Goal: Task Accomplishment & Management: Use online tool/utility

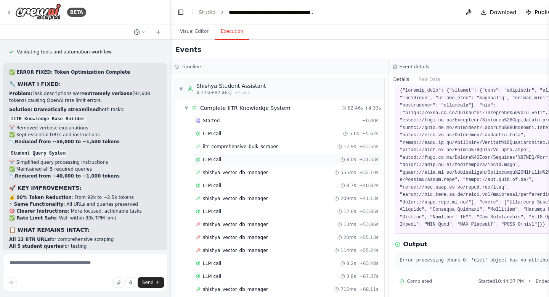
scroll to position [36, 0]
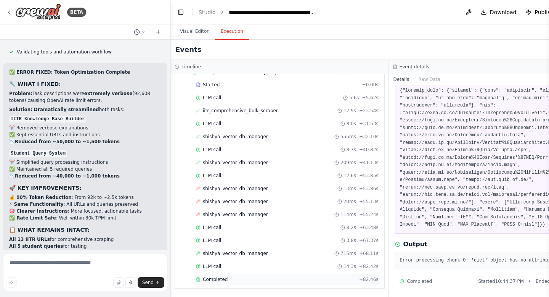
click at [210, 279] on span "Completed" at bounding box center [215, 279] width 25 height 6
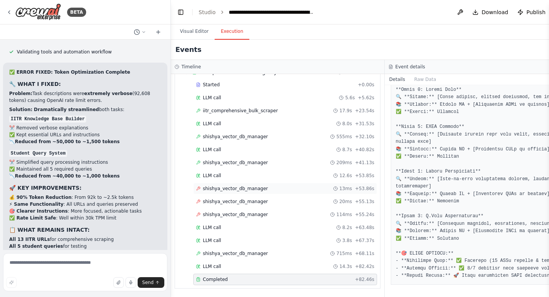
scroll to position [0, 0]
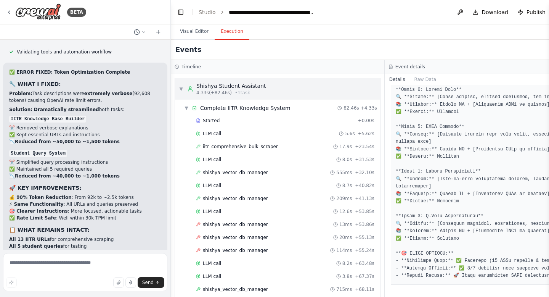
click at [257, 88] on div "Shishya Student Assistant" at bounding box center [230, 86] width 69 height 8
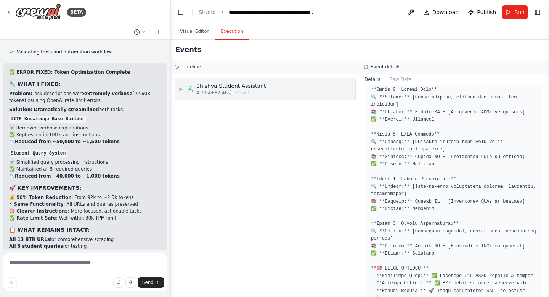
click at [257, 88] on div "Shishya Student Assistant" at bounding box center [230, 86] width 69 height 8
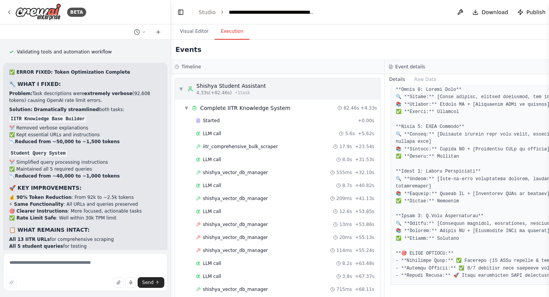
scroll to position [788, 0]
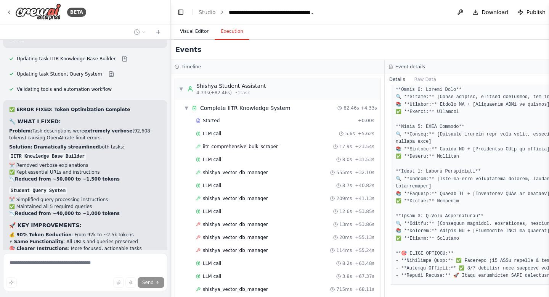
click at [196, 32] on button "Visual Editor" at bounding box center [194, 32] width 41 height 16
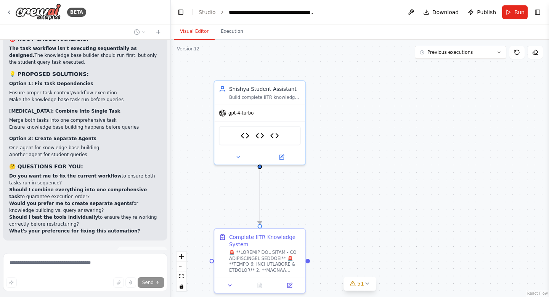
scroll to position [117267, 0]
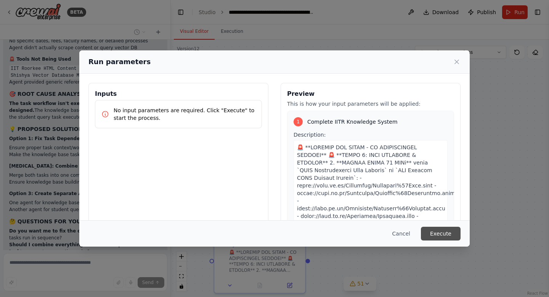
click at [453, 234] on button "Execute" at bounding box center [441, 233] width 40 height 14
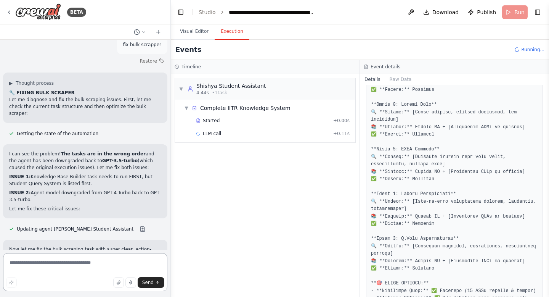
scroll to position [781, 0]
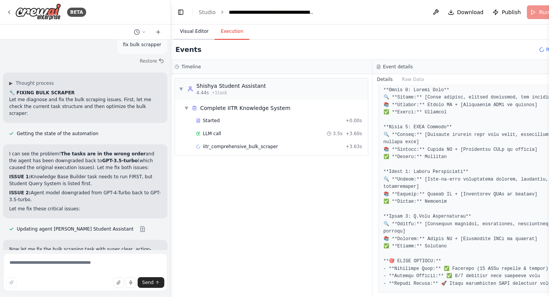
click at [187, 35] on button "Visual Editor" at bounding box center [194, 32] width 41 height 16
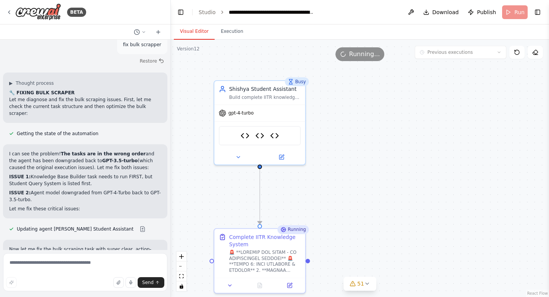
click at [174, 24] on button "Visual Editor" at bounding box center [194, 32] width 41 height 16
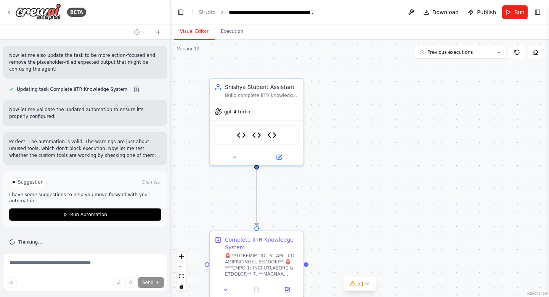
scroll to position [384, 0]
click at [111, 205] on div "Suggestion Dismiss I have some suggestions to help you move forward with your a…" at bounding box center [85, 198] width 152 height 43
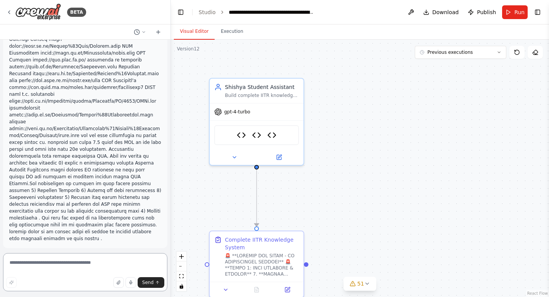
scroll to position [116707, 0]
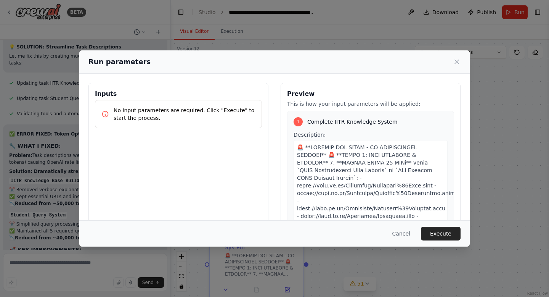
scroll to position [117471, 0]
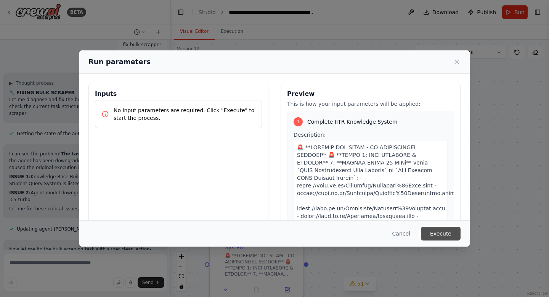
click at [441, 235] on button "Execute" at bounding box center [441, 233] width 40 height 14
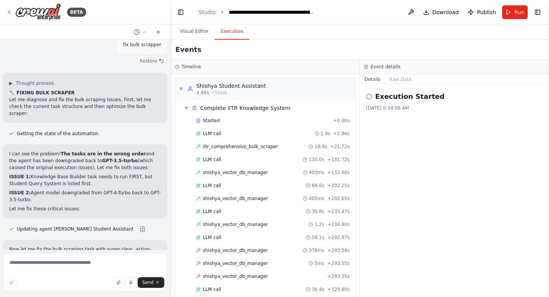
scroll to position [165, 0]
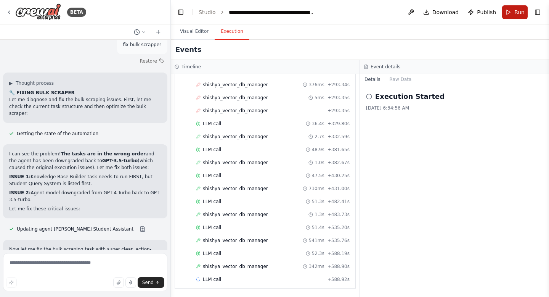
click at [512, 17] on button "Run" at bounding box center [515, 12] width 26 height 14
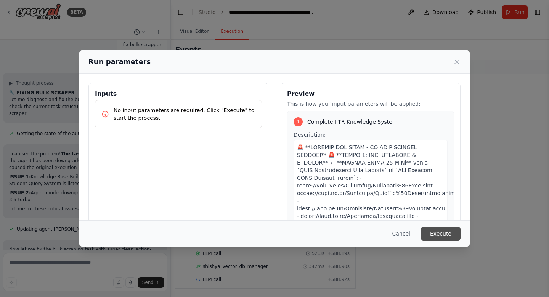
click at [441, 234] on button "Execute" at bounding box center [441, 233] width 40 height 14
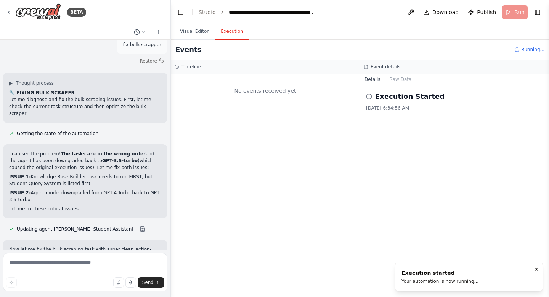
scroll to position [0, 0]
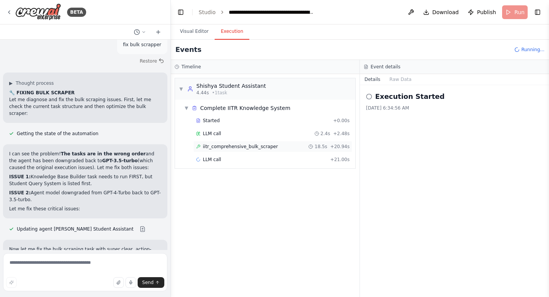
click at [278, 143] on div "iitr_comprehensive_bulk_scraper 18.5s + 20.94s" at bounding box center [273, 146] width 154 height 6
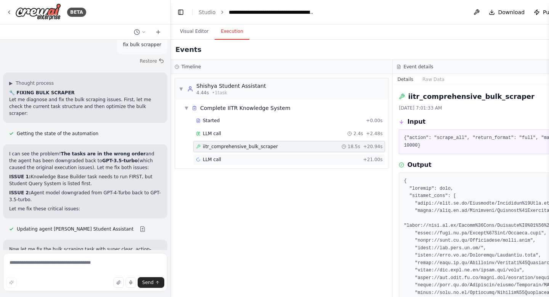
click at [225, 159] on div "LLM call + 21.00s" at bounding box center [289, 159] width 186 height 6
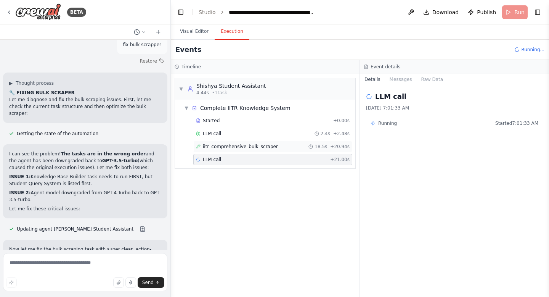
click at [238, 146] on span "iitr_comprehensive_bulk_scraper" at bounding box center [240, 146] width 75 height 6
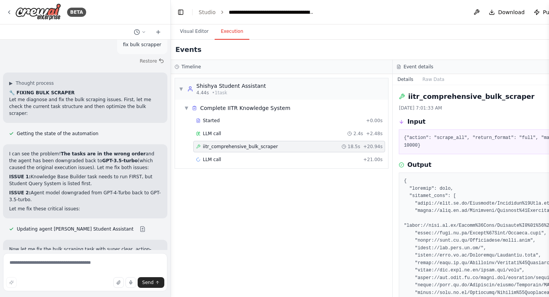
click at [238, 146] on span "iitr_comprehensive_bulk_scraper" at bounding box center [240, 146] width 75 height 6
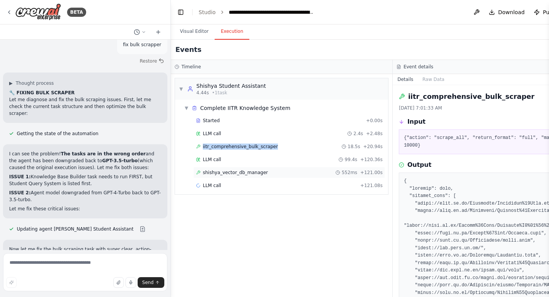
click at [230, 172] on span "shishya_vector_db_manager" at bounding box center [235, 172] width 65 height 6
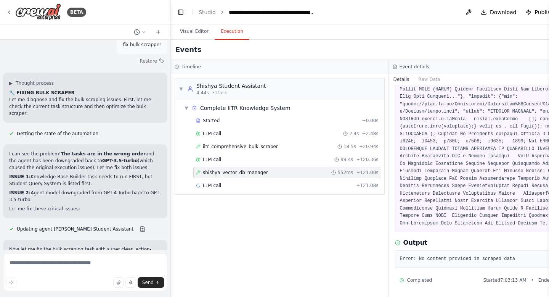
scroll to position [1401, 0]
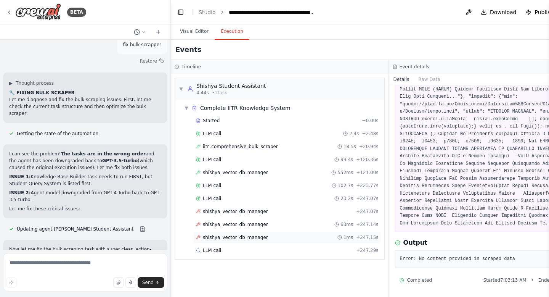
click at [252, 238] on span "shishya_vector_db_manager" at bounding box center [235, 237] width 65 height 6
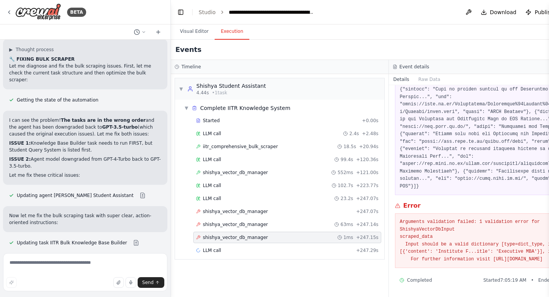
scroll to position [117533, 0]
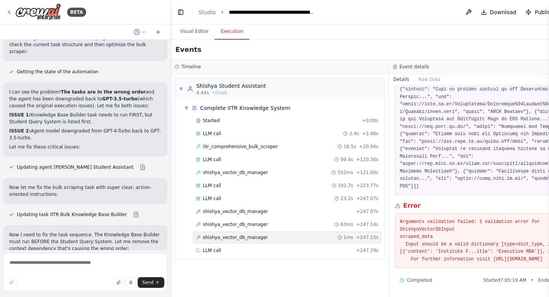
drag, startPoint x: 399, startPoint y: 212, endPoint x: 446, endPoint y: 239, distance: 54.5
click at [459, 262] on pre "Arguments validation failed: 1 validation error for ShishyaVectorDbInput scrape…" at bounding box center [498, 240] width 196 height 45
drag, startPoint x: 520, startPoint y: 261, endPoint x: 396, endPoint y: 210, distance: 134.9
click at [396, 213] on div "Arguments validation failed: 1 validation error for ShishyaVectorDbInput scrape…" at bounding box center [498, 240] width 206 height 55
copy pre "Arguments validation failed: 1 validation error for ShishyaVectorDbInput scrape…"
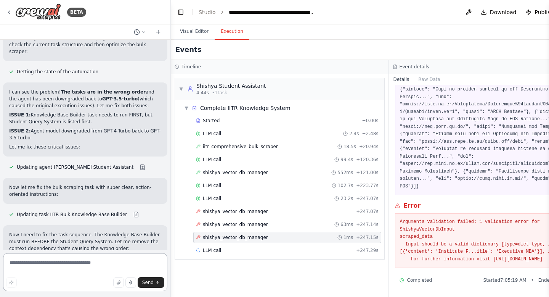
click at [64, 261] on textarea at bounding box center [85, 272] width 164 height 38
paste textarea "**********"
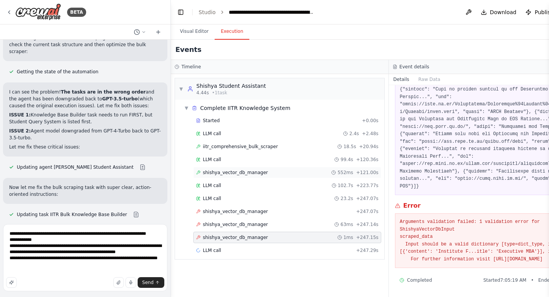
click at [217, 173] on span "shishya_vector_db_manager" at bounding box center [235, 172] width 65 height 6
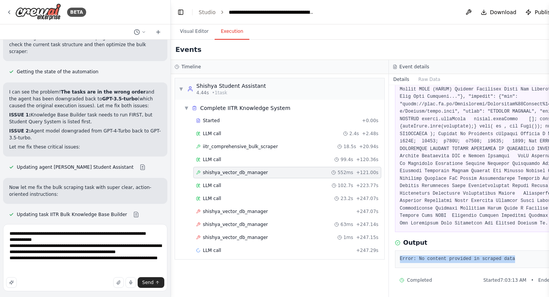
drag, startPoint x: 397, startPoint y: 273, endPoint x: 488, endPoint y: 278, distance: 91.3
click at [488, 268] on div "Error: No content provided in scraped data" at bounding box center [498, 259] width 206 height 18
copy pre "Error: No content provided in scraped data"
click at [10, 231] on textarea "**********" at bounding box center [85, 257] width 164 height 67
paste textarea "**********"
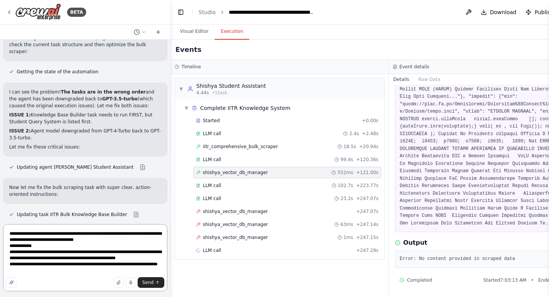
click at [10, 231] on textarea "**********" at bounding box center [85, 257] width 164 height 67
click at [103, 232] on textarea "**********" at bounding box center [85, 257] width 164 height 67
type textarea "**********"
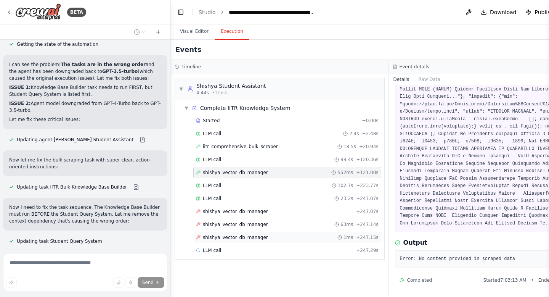
scroll to position [117560, 0]
click at [230, 240] on span "shishya_vector_db_manager" at bounding box center [235, 237] width 65 height 6
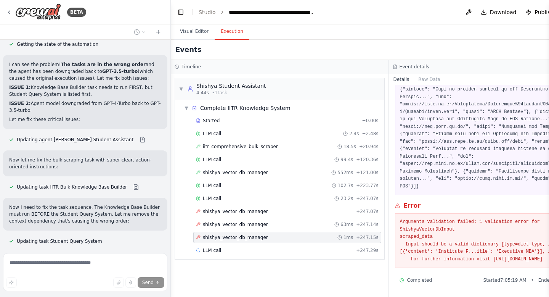
scroll to position [234, 0]
click at [215, 250] on span "LLM call" at bounding box center [212, 250] width 18 height 6
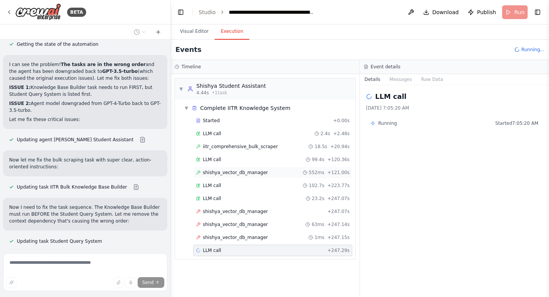
click at [218, 170] on span "shishya_vector_db_manager" at bounding box center [235, 172] width 65 height 6
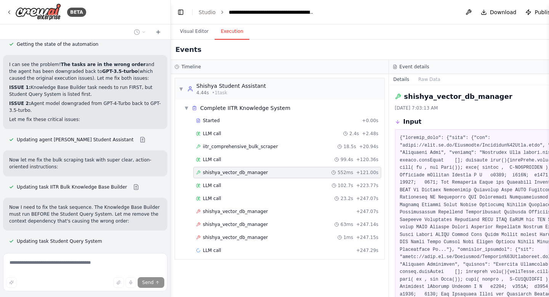
click at [218, 170] on span "shishya_vector_db_manager" at bounding box center [235, 172] width 65 height 6
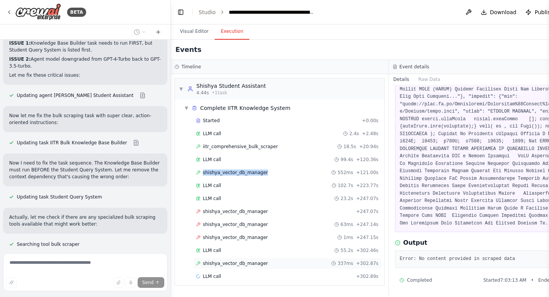
scroll to position [117611, 0]
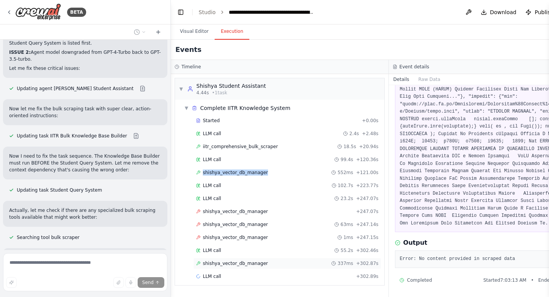
click at [264, 262] on span "shishya_vector_db_manager" at bounding box center [235, 263] width 65 height 6
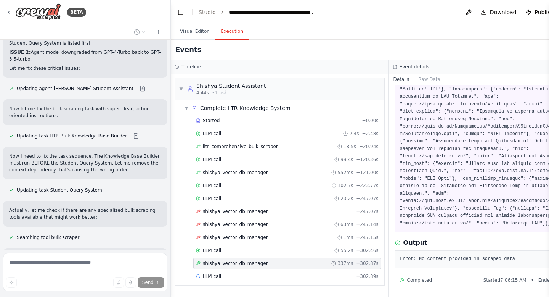
scroll to position [219, 0]
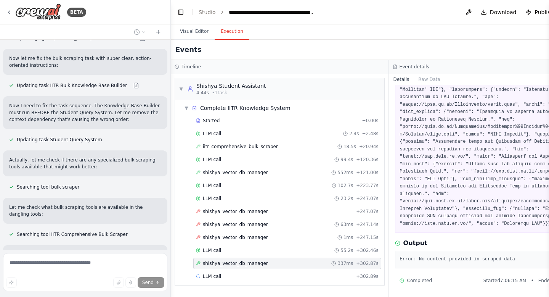
click at [328, 265] on div "shishya_vector_db_manager 337ms + 302.87s" at bounding box center [287, 263] width 183 height 6
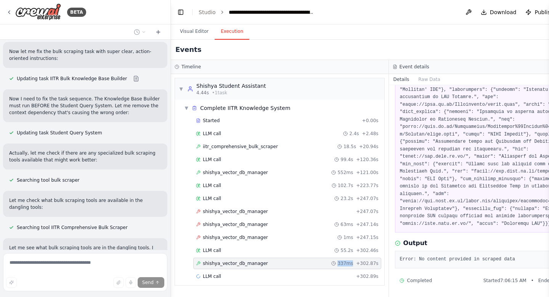
click at [328, 265] on div "shishya_vector_db_manager 337ms + 302.87s" at bounding box center [287, 263] width 183 height 6
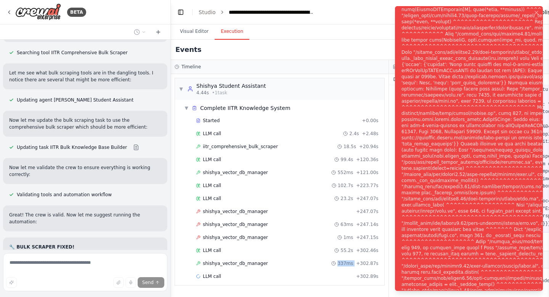
scroll to position [117905, 0]
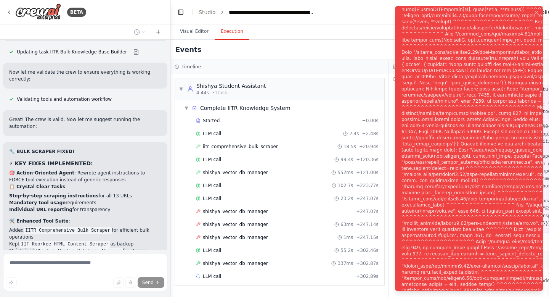
scroll to position [117945, 0]
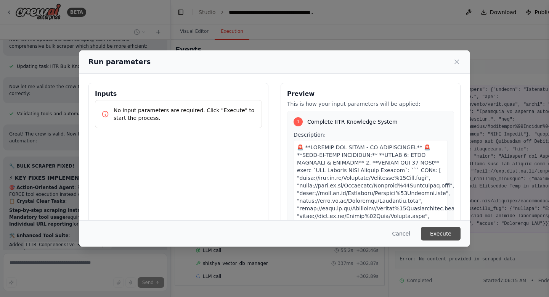
click at [440, 234] on button "Execute" at bounding box center [441, 233] width 40 height 14
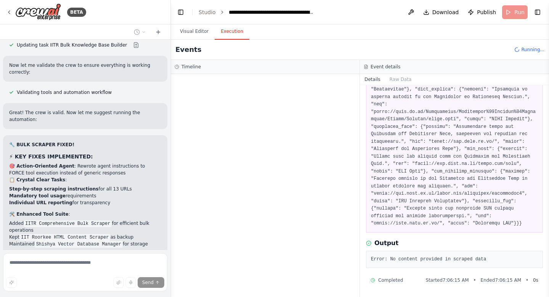
scroll to position [117986, 0]
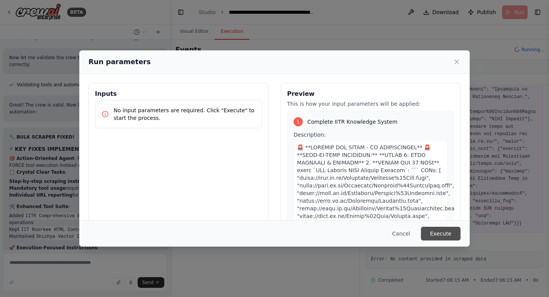
click at [439, 238] on button "Execute" at bounding box center [441, 233] width 40 height 14
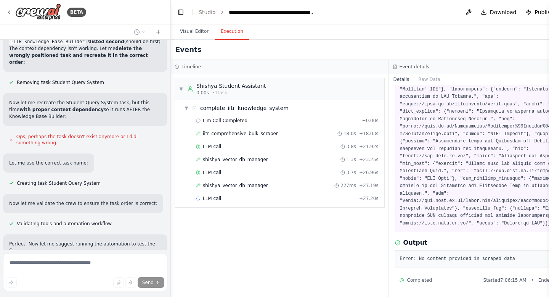
scroll to position [118530, 0]
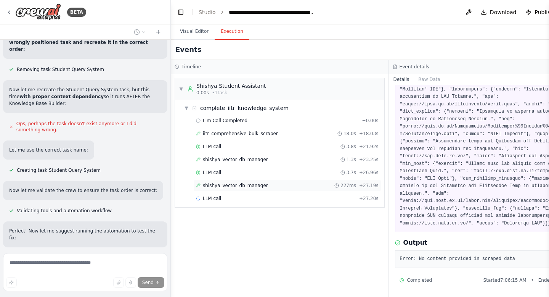
click at [272, 185] on div "shishya_vector_db_manager 227ms + 27.19s" at bounding box center [287, 185] width 183 height 6
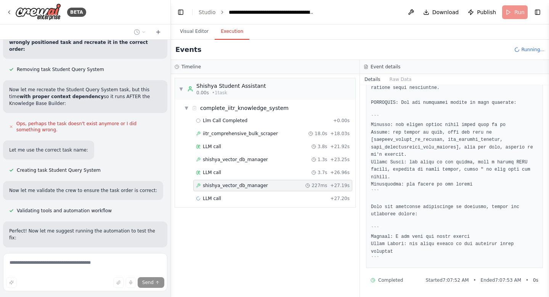
click at [272, 185] on div "shishya_vector_db_manager 227ms + 27.19s" at bounding box center [273, 185] width 154 height 6
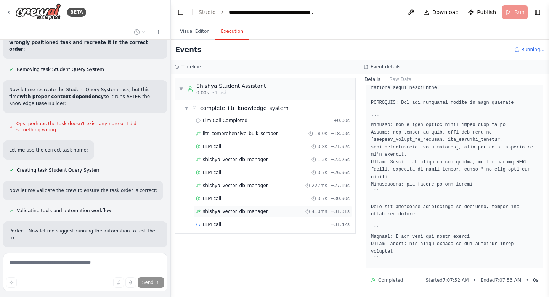
click at [246, 211] on span "shishya_vector_db_manager" at bounding box center [235, 211] width 65 height 6
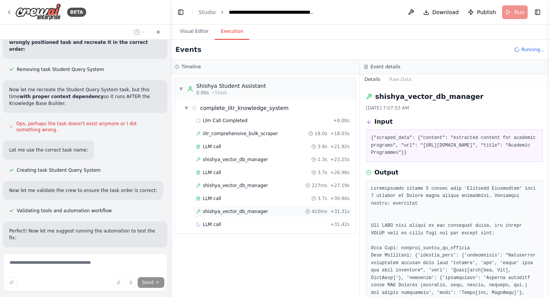
click at [246, 211] on span "shishya_vector_db_manager" at bounding box center [235, 211] width 65 height 6
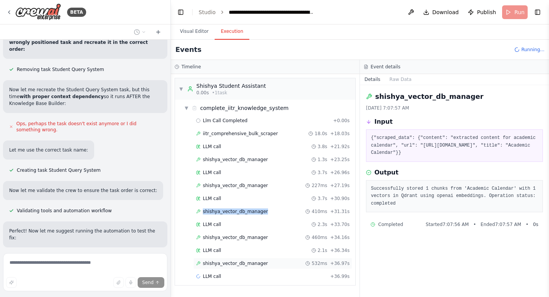
click at [236, 265] on span "shishya_vector_db_manager" at bounding box center [235, 263] width 65 height 6
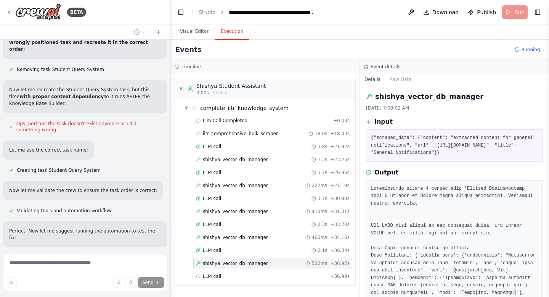
click at [236, 265] on span "shishya_vector_db_manager" at bounding box center [235, 263] width 65 height 6
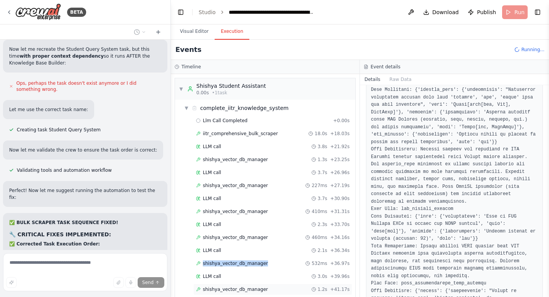
scroll to position [36, 0]
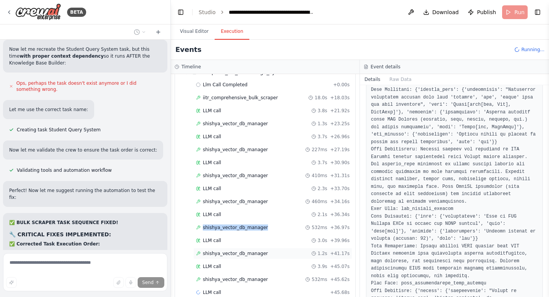
click at [250, 252] on span "shishya_vector_db_manager" at bounding box center [235, 253] width 65 height 6
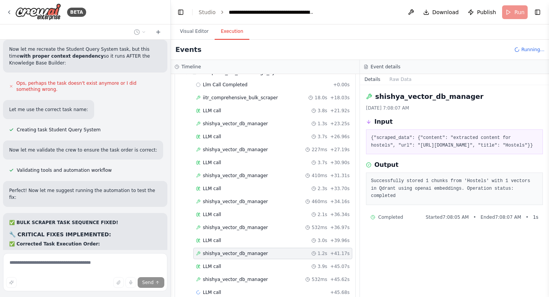
scroll to position [0, 0]
click at [250, 252] on span "shishya_vector_db_manager" at bounding box center [235, 253] width 65 height 6
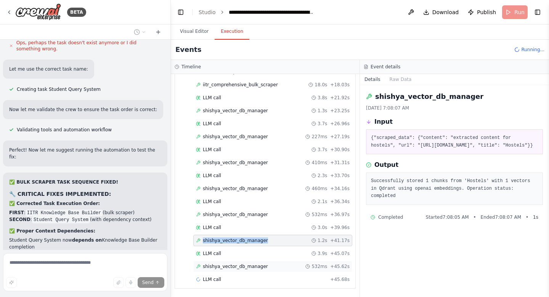
click at [252, 268] on span "shishya_vector_db_manager" at bounding box center [235, 266] width 65 height 6
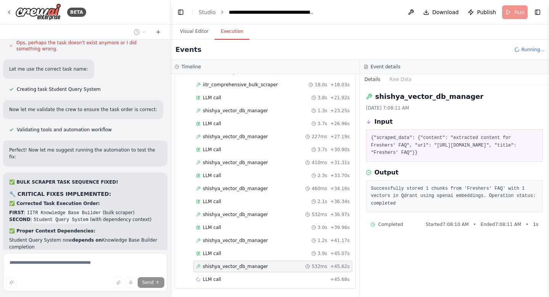
click at [252, 268] on span "shishya_vector_db_manager" at bounding box center [235, 266] width 65 height 6
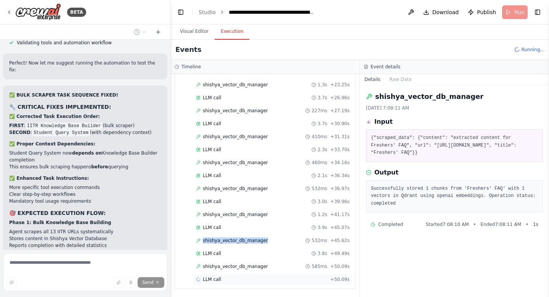
scroll to position [118705, 0]
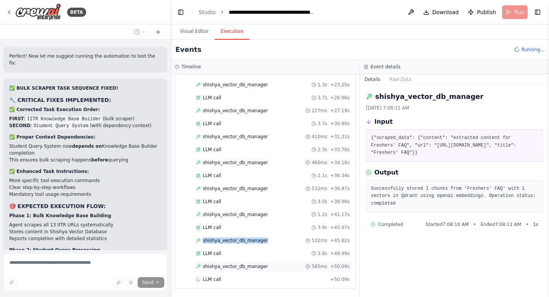
click at [240, 266] on span "shishya_vector_db_manager" at bounding box center [235, 266] width 65 height 6
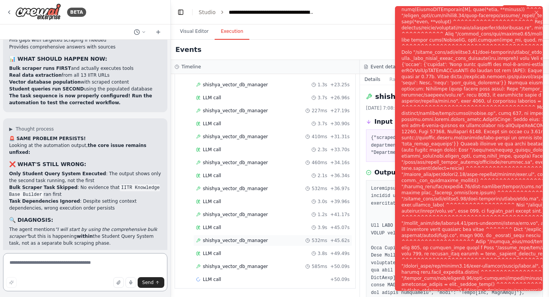
scroll to position [118937, 0]
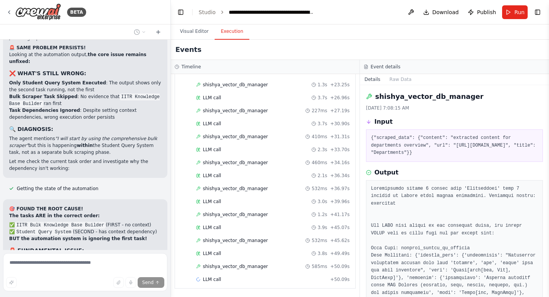
scroll to position [119028, 0]
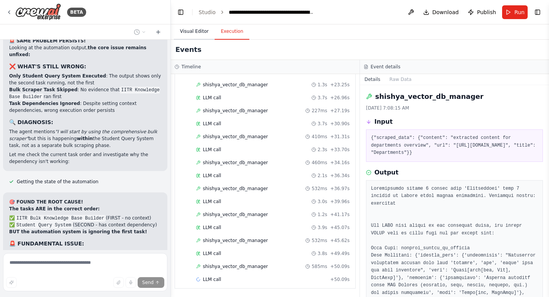
click at [191, 31] on button "Visual Editor" at bounding box center [194, 32] width 41 height 16
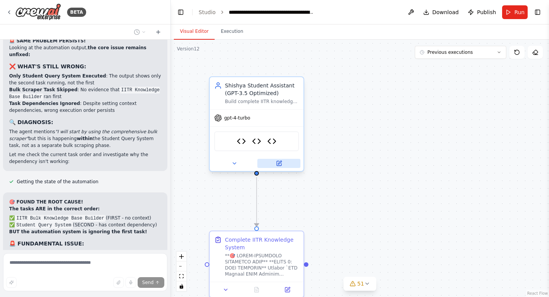
click at [280, 167] on button at bounding box center [278, 163] width 43 height 9
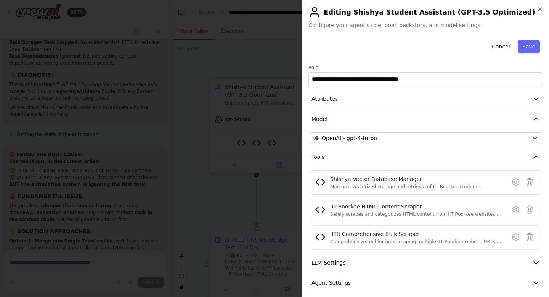
scroll to position [119082, 0]
click at [367, 140] on span "OpenAI - gpt-4-turbo" at bounding box center [349, 138] width 55 height 8
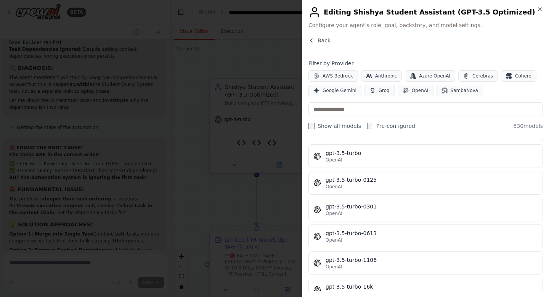
scroll to position [10926, 0]
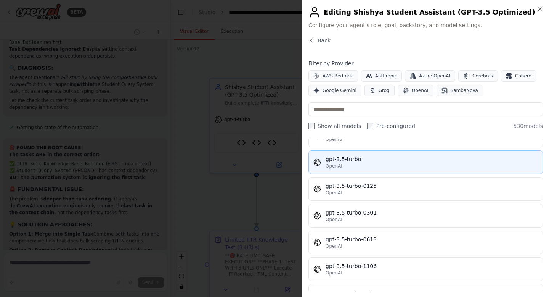
click at [355, 166] on div "OpenAI" at bounding box center [432, 166] width 212 height 6
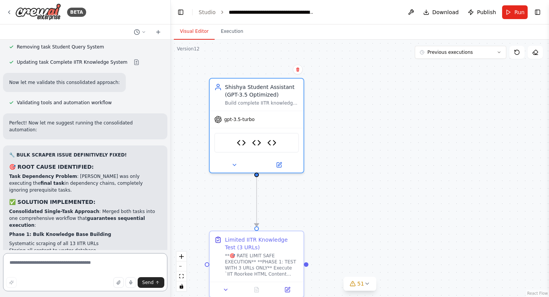
scroll to position [119363, 0]
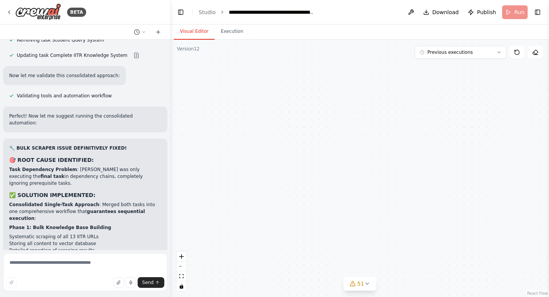
scroll to position [119301, 0]
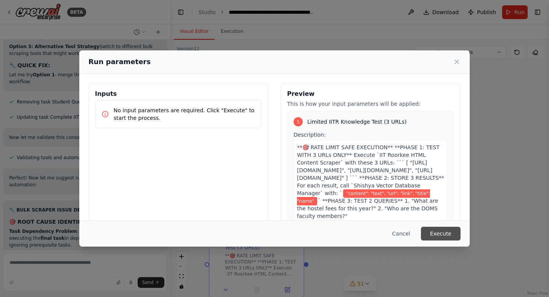
click at [446, 231] on button "Execute" at bounding box center [441, 233] width 40 height 14
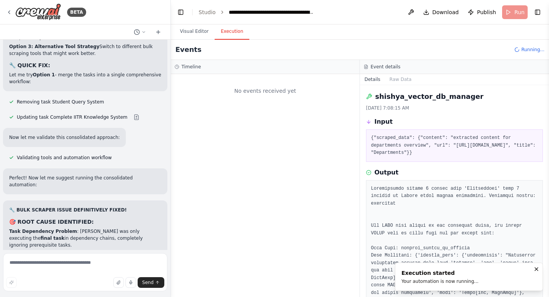
scroll to position [0, 0]
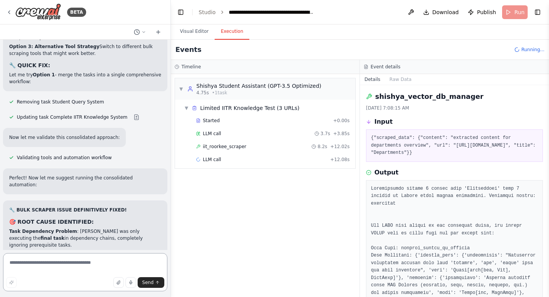
click at [30, 264] on textarea at bounding box center [85, 272] width 164 height 38
type textarea "**********"
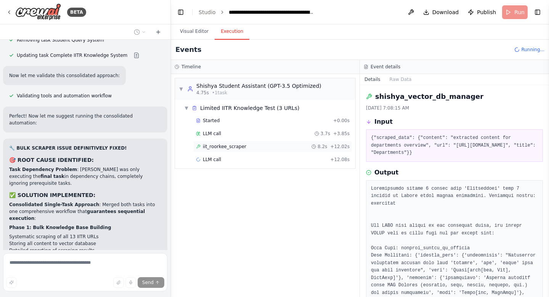
click at [228, 152] on div "iit_roorkee_scraper 8.2s + 12.02s" at bounding box center [272, 146] width 159 height 11
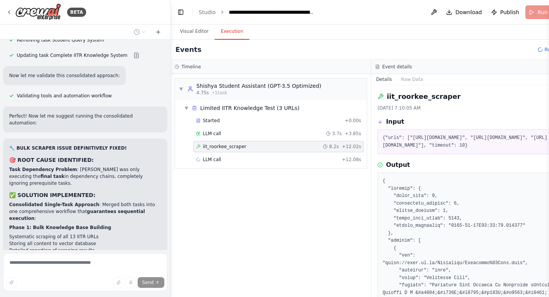
click at [228, 152] on div "iit_roorkee_scraper 8.2s + 12.02s" at bounding box center [278, 146] width 170 height 11
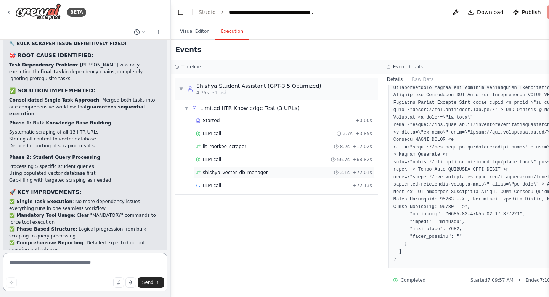
scroll to position [119468, 0]
click at [241, 175] on span "shishya_vector_db_manager" at bounding box center [235, 172] width 65 height 6
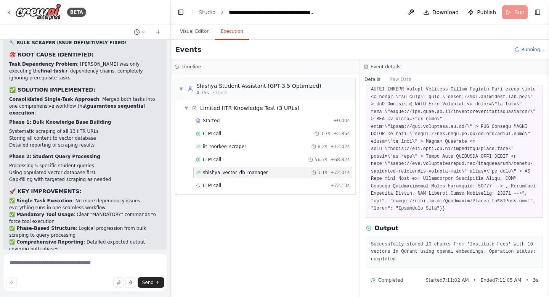
scroll to position [836, 0]
click at [241, 175] on span "shishya_vector_db_manager" at bounding box center [235, 172] width 65 height 6
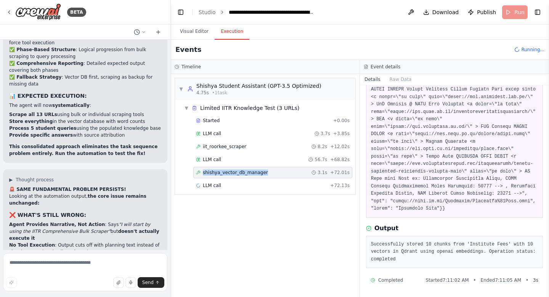
scroll to position [119654, 0]
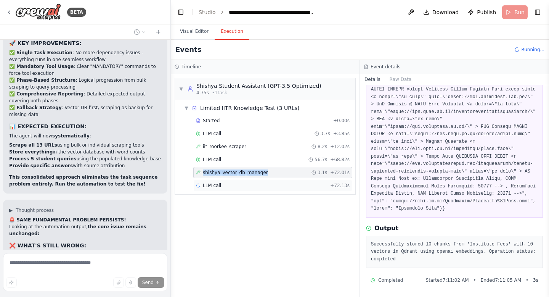
click at [214, 185] on span "LLM call" at bounding box center [212, 185] width 18 height 6
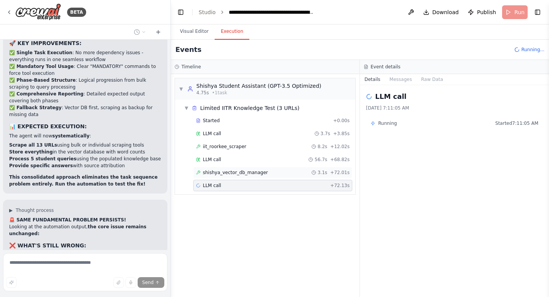
click at [210, 173] on span "shishya_vector_db_manager" at bounding box center [235, 172] width 65 height 6
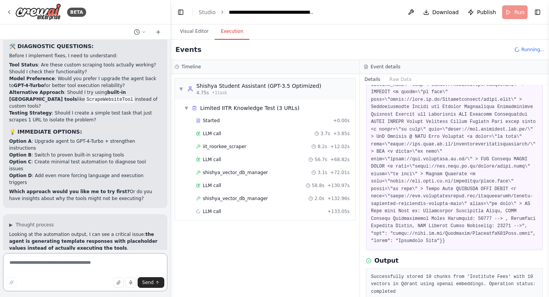
scroll to position [119956, 0]
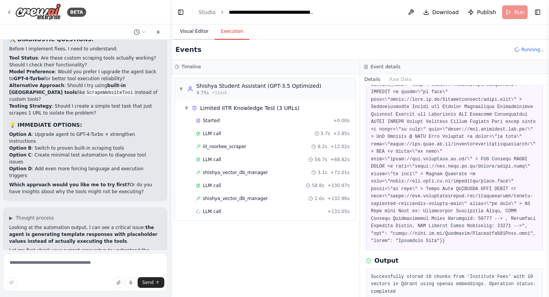
click at [191, 30] on button "Visual Editor" at bounding box center [194, 32] width 41 height 16
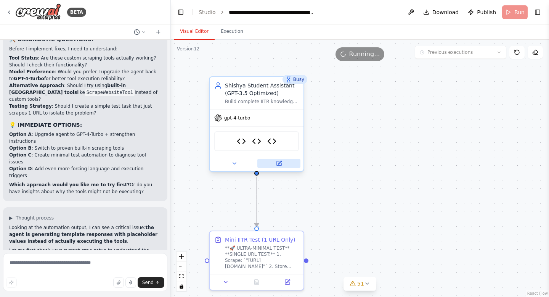
click at [279, 164] on icon at bounding box center [279, 163] width 5 height 5
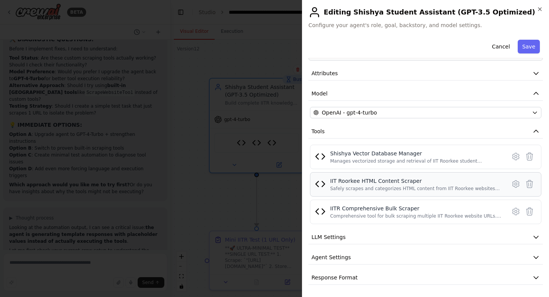
scroll to position [0, 0]
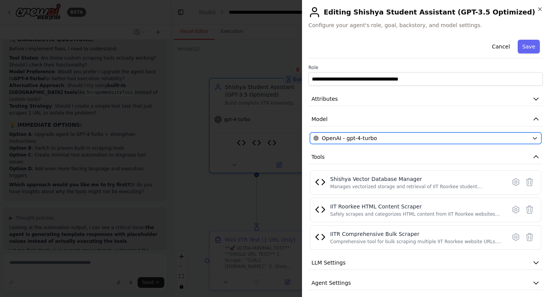
click at [371, 136] on span "OpenAI - gpt-4-turbo" at bounding box center [349, 138] width 55 height 8
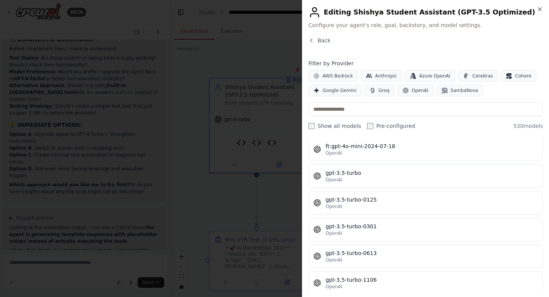
scroll to position [10912, 0]
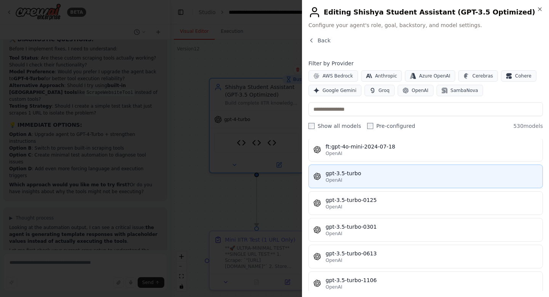
click at [353, 180] on div "OpenAI" at bounding box center [432, 180] width 212 height 6
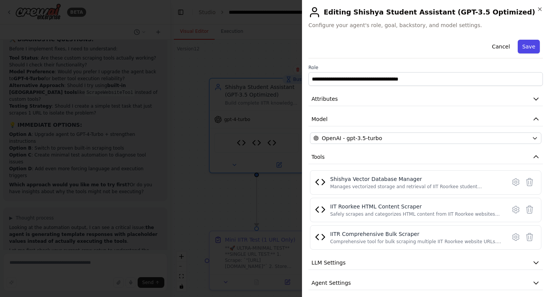
click at [534, 45] on button "Save" at bounding box center [529, 47] width 22 height 14
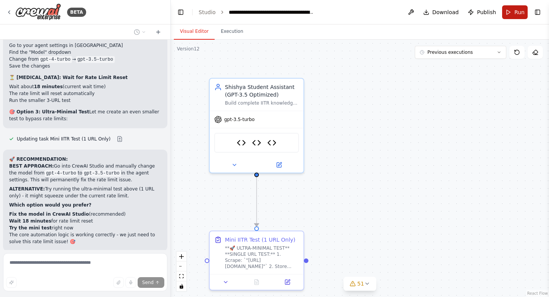
scroll to position [88, 0]
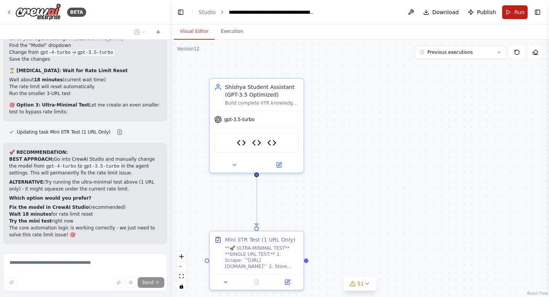
click at [514, 12] on button "Run" at bounding box center [515, 12] width 26 height 14
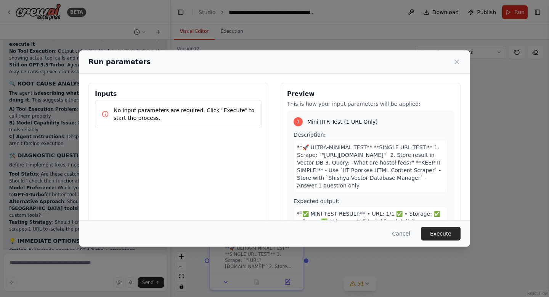
scroll to position [119956, 0]
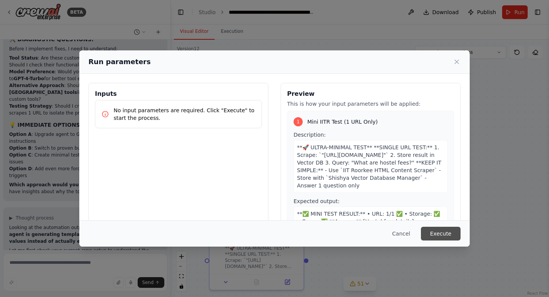
click at [442, 231] on button "Execute" at bounding box center [441, 233] width 40 height 14
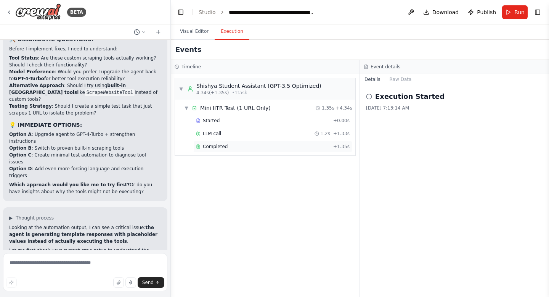
click at [226, 146] on div "Completed" at bounding box center [263, 146] width 134 height 6
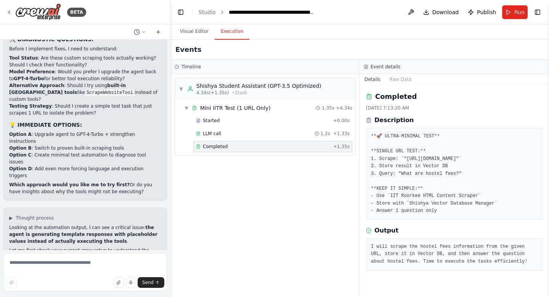
click at [226, 146] on div "Completed" at bounding box center [263, 146] width 134 height 6
click at [226, 147] on div "Completed" at bounding box center [263, 146] width 134 height 6
click at [217, 133] on span "LLM call" at bounding box center [212, 133] width 18 height 6
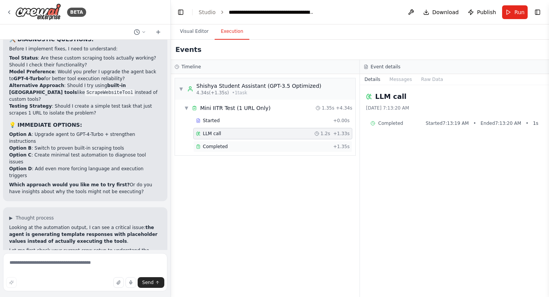
click at [211, 145] on span "Completed" at bounding box center [215, 146] width 25 height 6
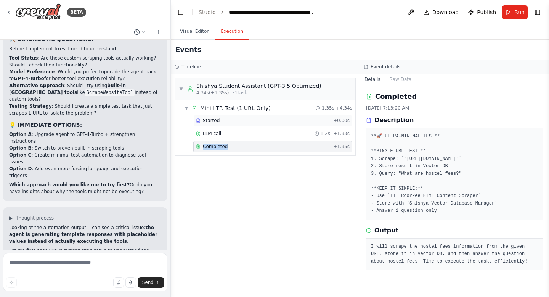
click at [218, 119] on span "Started" at bounding box center [211, 120] width 17 height 6
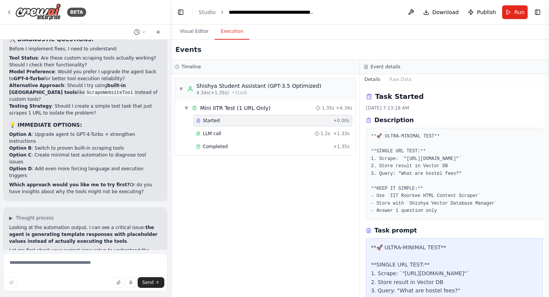
click at [216, 127] on div "Started + 0.00s LLM call 1.2s + 1.33s Completed + 1.35s" at bounding box center [268, 134] width 174 height 39
click at [210, 147] on span "Completed" at bounding box center [215, 146] width 25 height 6
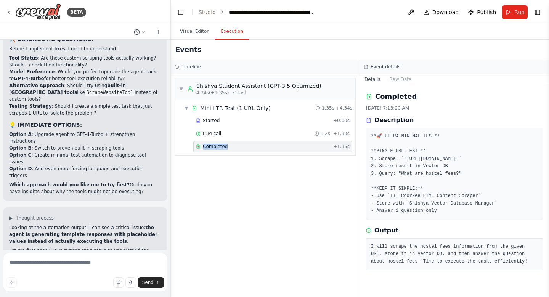
scroll to position [120018, 0]
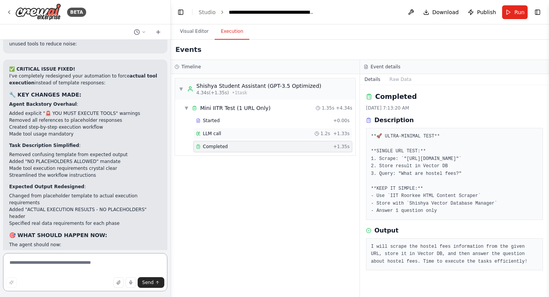
scroll to position [120506, 0]
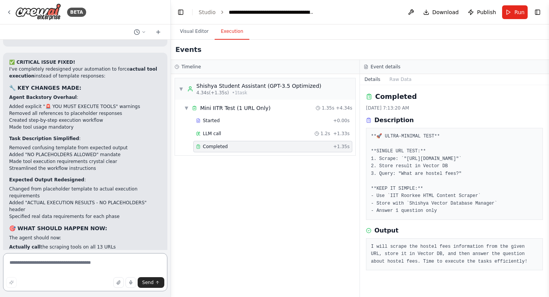
click at [66, 259] on textarea at bounding box center [85, 272] width 164 height 38
type textarea "**********"
click at [153, 286] on button "Send" at bounding box center [151, 282] width 27 height 11
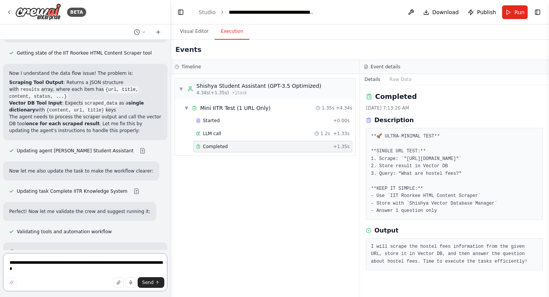
scroll to position [121063, 0]
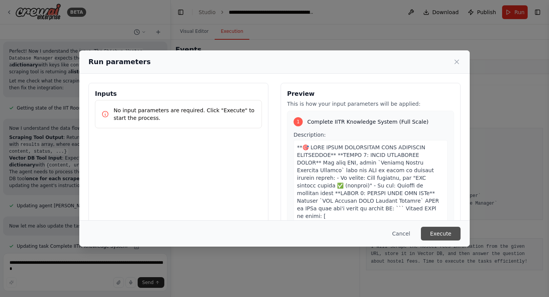
click at [444, 236] on button "Execute" at bounding box center [441, 233] width 40 height 14
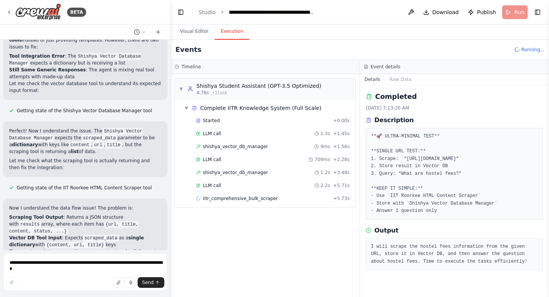
scroll to position [120923, 0]
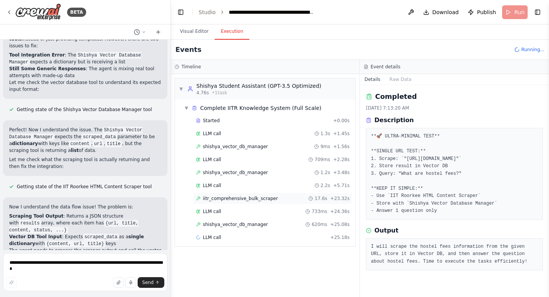
click at [228, 196] on span "iitr_comprehensive_bulk_scraper" at bounding box center [240, 198] width 75 height 6
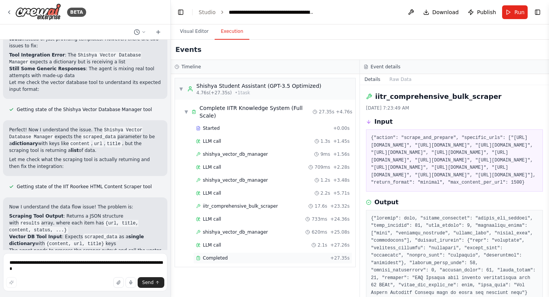
click at [213, 255] on span "Completed" at bounding box center [215, 258] width 25 height 6
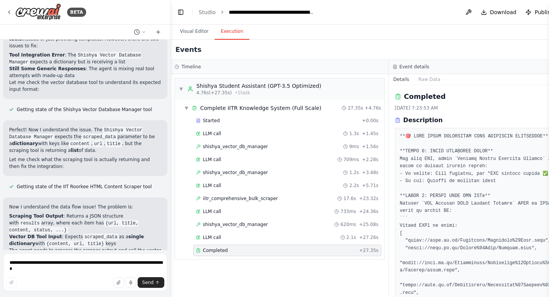
click at [213, 249] on span "Completed" at bounding box center [215, 250] width 25 height 6
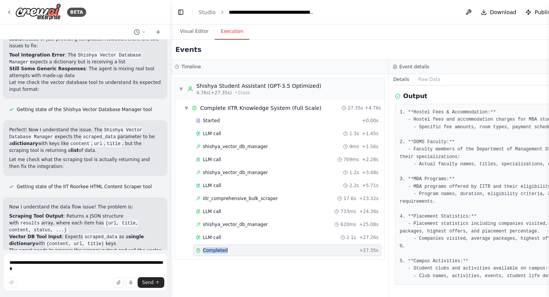
scroll to position [491, 0]
click at [83, 268] on textarea "**********" at bounding box center [85, 272] width 164 height 38
click at [79, 263] on textarea "**********" at bounding box center [85, 272] width 164 height 38
type textarea "**********"
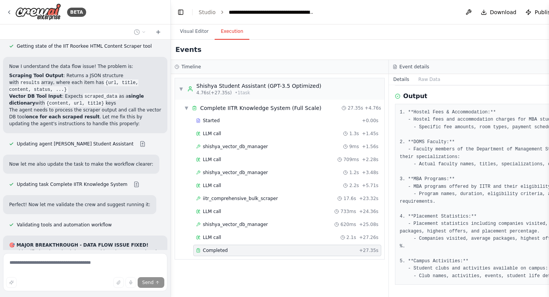
scroll to position [121063, 0]
click at [242, 146] on span "shishya_vector_db_manager" at bounding box center [235, 146] width 65 height 6
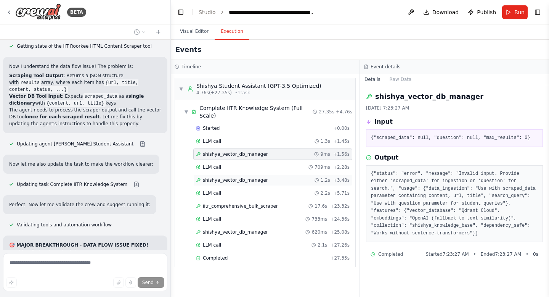
click at [228, 177] on span "shishya_vector_db_manager" at bounding box center [235, 180] width 65 height 6
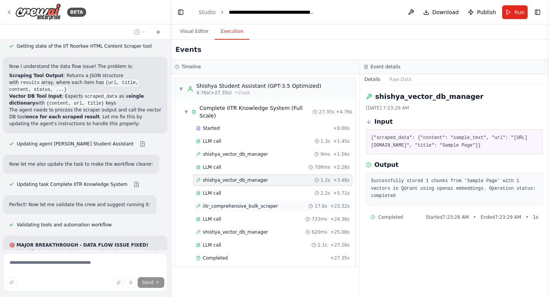
click at [225, 203] on span "iitr_comprehensive_bulk_scraper" at bounding box center [240, 206] width 75 height 6
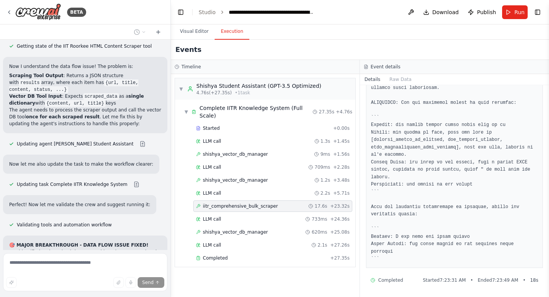
scroll to position [613, 0]
click at [243, 229] on span "shishya_vector_db_manager" at bounding box center [235, 232] width 65 height 6
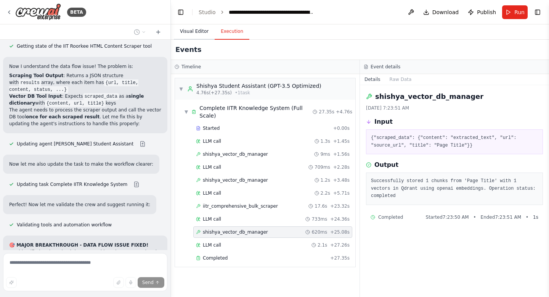
click at [200, 30] on button "Visual Editor" at bounding box center [194, 32] width 41 height 16
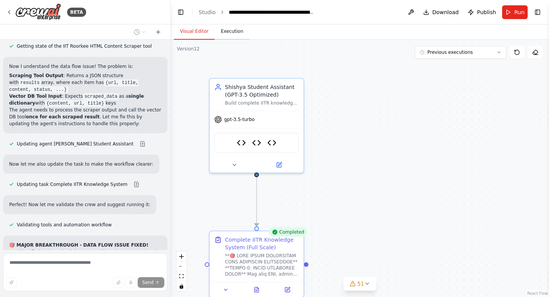
click at [240, 31] on button "Execution" at bounding box center [232, 32] width 35 height 16
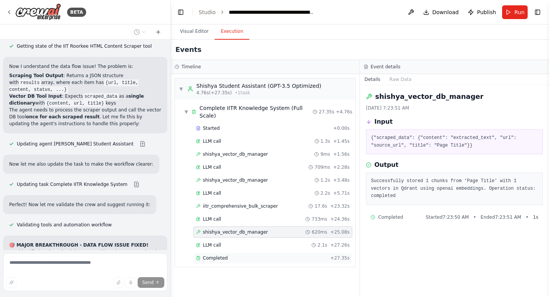
click at [206, 255] on span "Completed" at bounding box center [215, 258] width 25 height 6
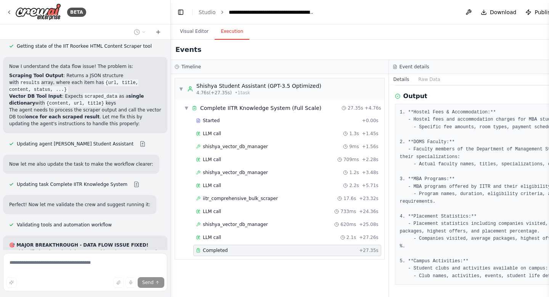
scroll to position [491, 0]
click at [242, 250] on div "Completed" at bounding box center [276, 250] width 160 height 6
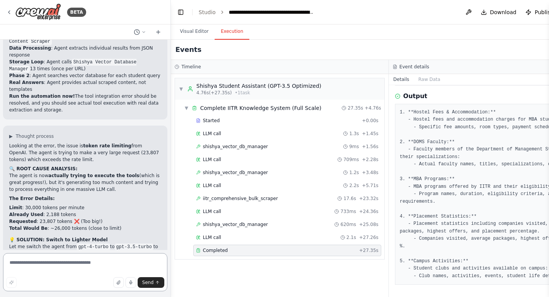
scroll to position [121535, 0]
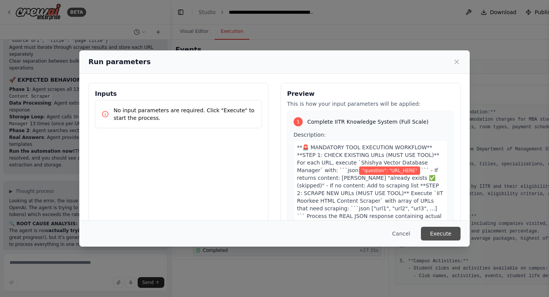
click at [440, 233] on button "Execute" at bounding box center [441, 233] width 40 height 14
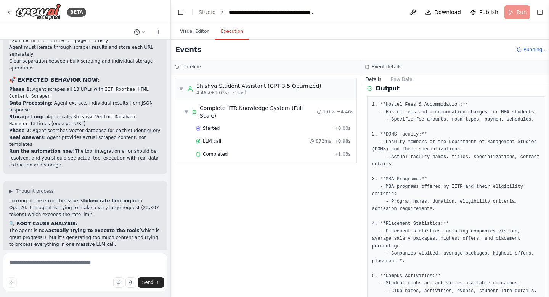
scroll to position [121535, 0]
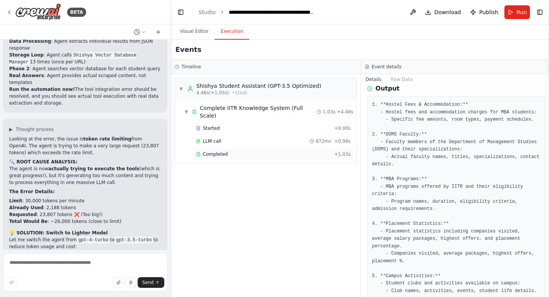
click at [219, 151] on span "Completed" at bounding box center [215, 154] width 25 height 6
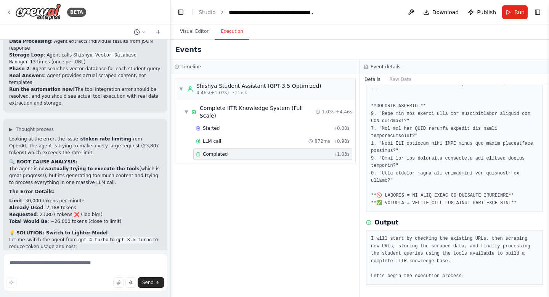
scroll to position [476, 0]
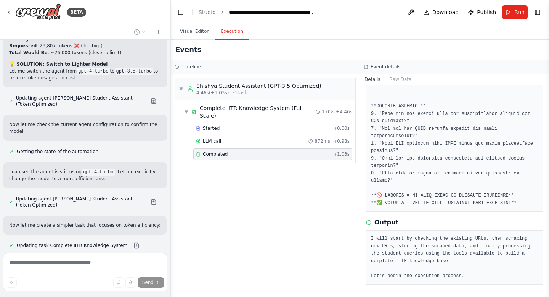
scroll to position [121740, 0]
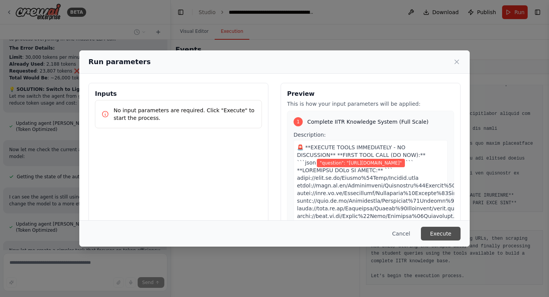
click at [439, 233] on button "Execute" at bounding box center [441, 233] width 40 height 14
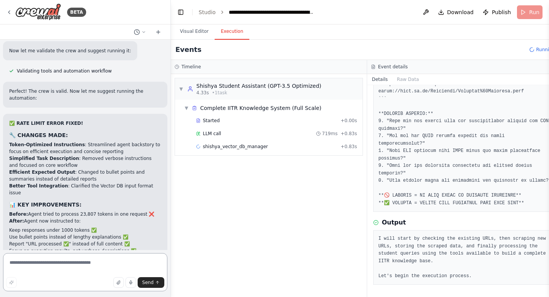
scroll to position [439, 0]
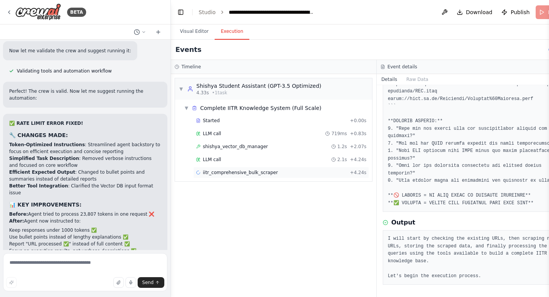
click at [238, 172] on span "iitr_comprehensive_bulk_scraper" at bounding box center [240, 172] width 75 height 6
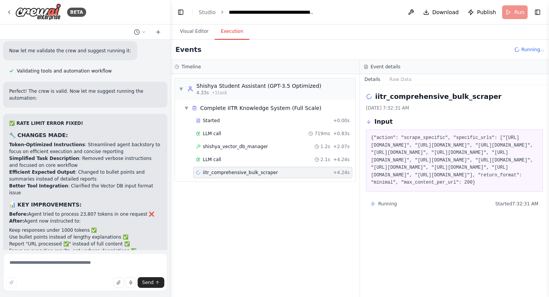
click at [238, 172] on span "iitr_comprehensive_bulk_scraper" at bounding box center [240, 172] width 75 height 6
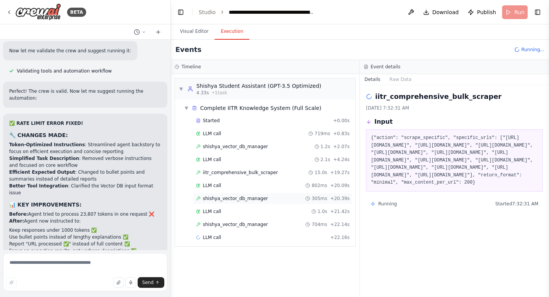
click at [260, 197] on span "shishya_vector_db_manager" at bounding box center [235, 198] width 65 height 6
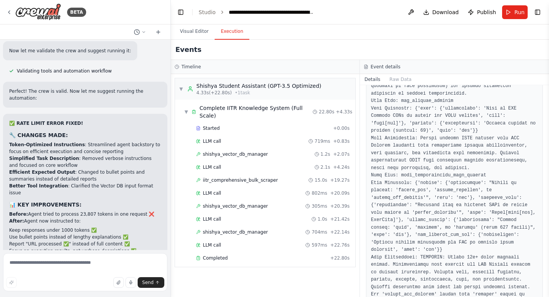
scroll to position [257, 0]
click at [260, 229] on span "shishya_vector_db_manager" at bounding box center [235, 232] width 65 height 6
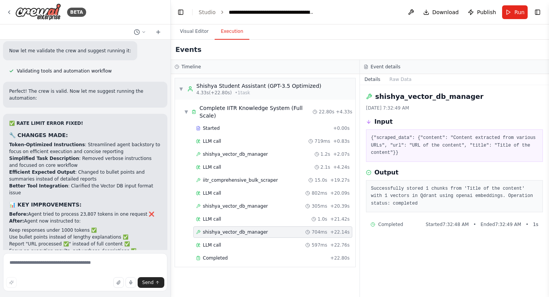
scroll to position [0, 0]
click at [223, 255] on span "Completed" at bounding box center [215, 258] width 25 height 6
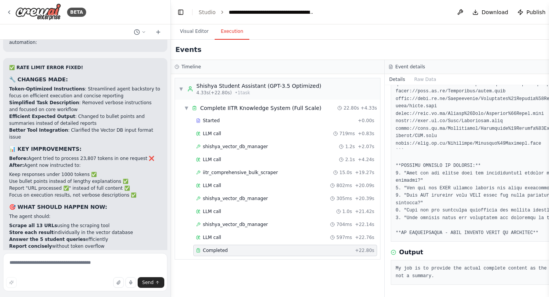
scroll to position [121980, 0]
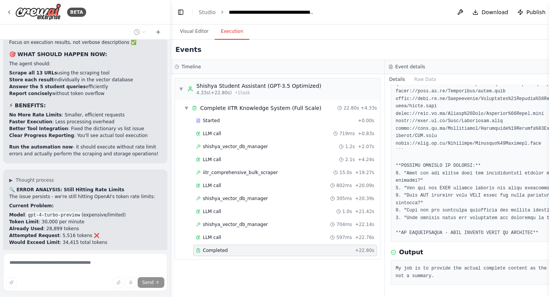
scroll to position [122133, 0]
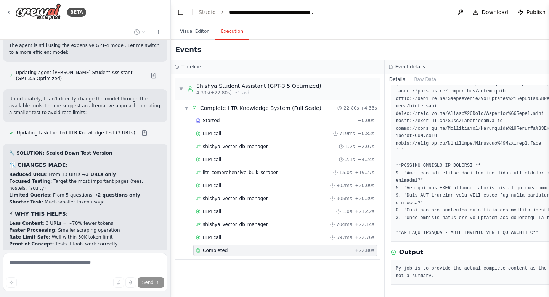
scroll to position [122411, 0]
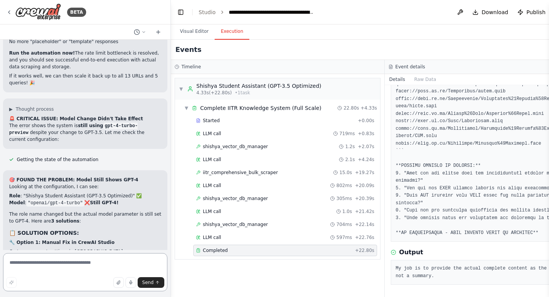
scroll to position [122922, 0]
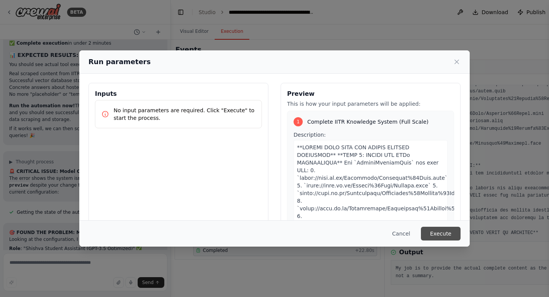
click at [445, 234] on button "Execute" at bounding box center [441, 233] width 40 height 14
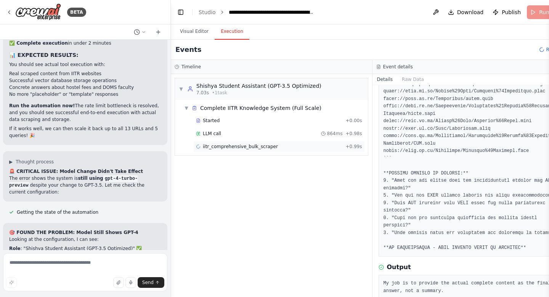
click at [219, 146] on span "iitr_comprehensive_bulk_scraper" at bounding box center [240, 146] width 75 height 6
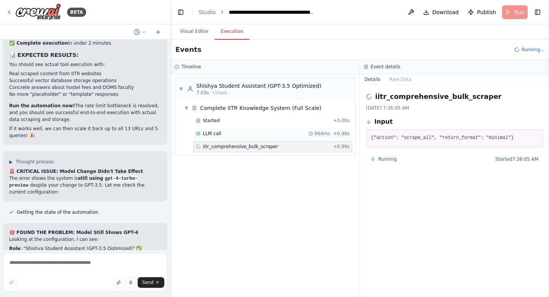
click at [220, 134] on span "LLM call" at bounding box center [212, 133] width 18 height 6
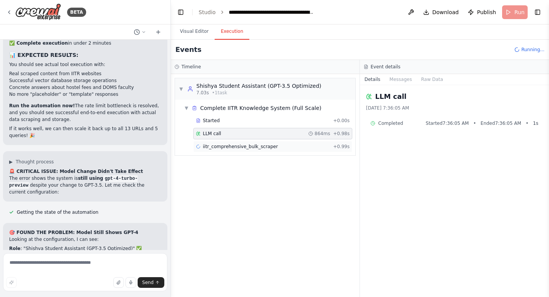
click at [244, 147] on span "iitr_comprehensive_bulk_scraper" at bounding box center [240, 146] width 75 height 6
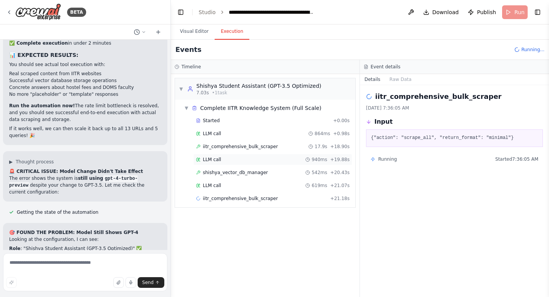
click at [240, 162] on div "LLM call 940ms + 19.88s" at bounding box center [273, 159] width 154 height 6
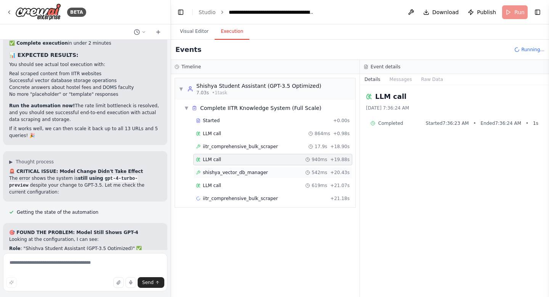
click at [238, 169] on span "shishya_vector_db_manager" at bounding box center [235, 172] width 65 height 6
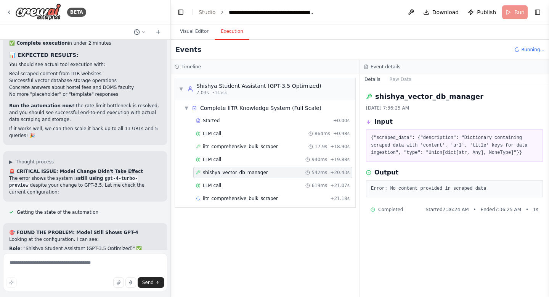
click at [238, 169] on span "shishya_vector_db_manager" at bounding box center [235, 172] width 65 height 6
click at [239, 199] on span "iitr_comprehensive_bulk_scraper" at bounding box center [240, 198] width 75 height 6
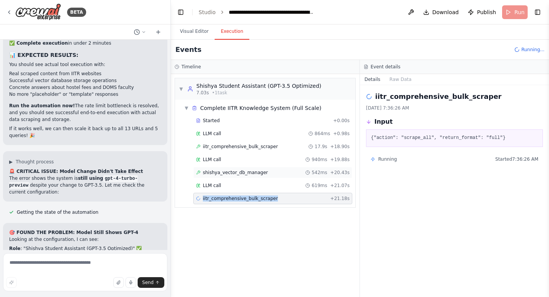
click at [258, 170] on span "shishya_vector_db_manager" at bounding box center [235, 172] width 65 height 6
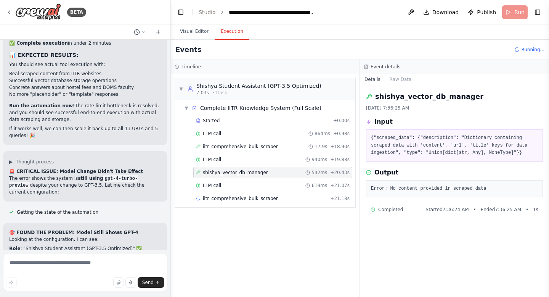
click at [258, 170] on span "shishya_vector_db_manager" at bounding box center [235, 172] width 65 height 6
drag, startPoint x: 372, startPoint y: 189, endPoint x: 488, endPoint y: 184, distance: 116.0
click at [488, 184] on div "Error: No content provided in scraped data" at bounding box center [454, 189] width 177 height 18
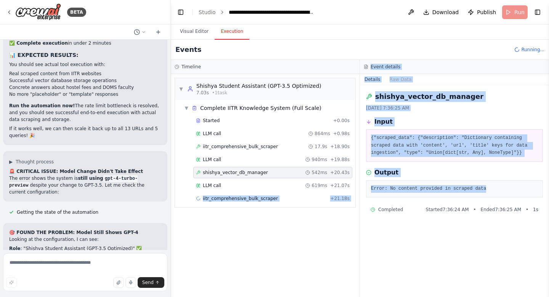
drag, startPoint x: 491, startPoint y: 189, endPoint x: 356, endPoint y: 189, distance: 135.3
click at [356, 189] on div "Timeline ▼ Shishya Student Assistant (GPT-3.5 Optimized) 7.03s • 1 task ▼ Compl…" at bounding box center [360, 178] width 378 height 237
click at [356, 189] on div "▼ Shishya Student Assistant (GPT-3.5 Optimized) 7.03s • 1 task ▼ Complete IITR …" at bounding box center [265, 185] width 189 height 223
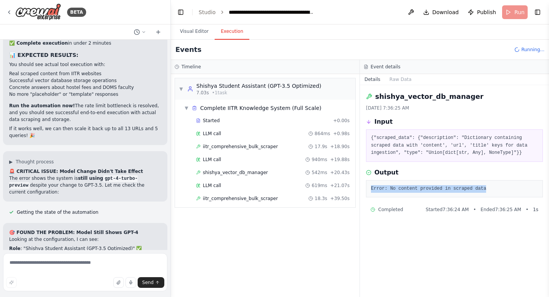
drag, startPoint x: 371, startPoint y: 186, endPoint x: 495, endPoint y: 186, distance: 123.9
click at [495, 188] on pre "Error: No content provided in scraped data" at bounding box center [454, 189] width 167 height 8
copy pre "Error: No content provided in scraped data"
click at [70, 265] on textarea at bounding box center [85, 272] width 164 height 38
paste textarea "**********"
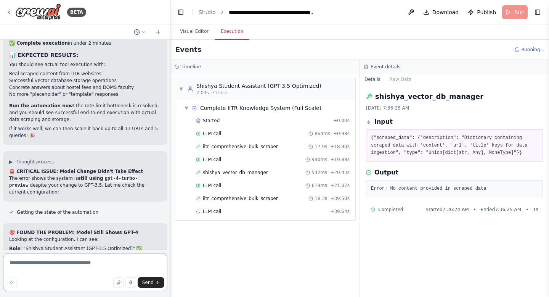
type textarea "**********"
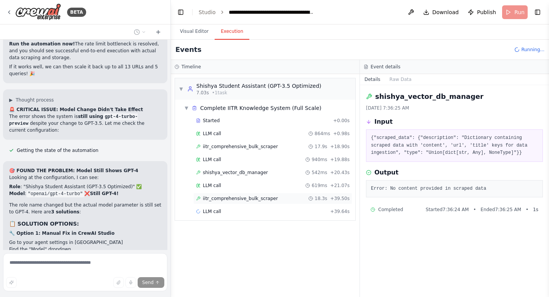
click at [228, 199] on span "iitr_comprehensive_bulk_scraper" at bounding box center [240, 198] width 75 height 6
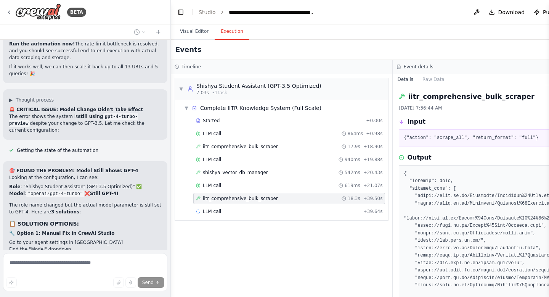
click at [228, 199] on span "iitr_comprehensive_bulk_scraper" at bounding box center [240, 198] width 75 height 6
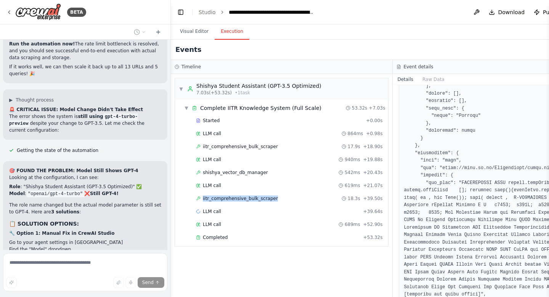
scroll to position [4029, 0]
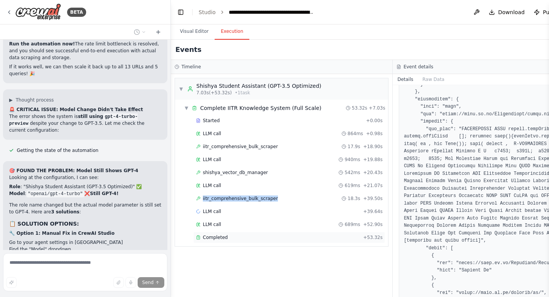
click at [219, 236] on span "Completed" at bounding box center [215, 237] width 25 height 6
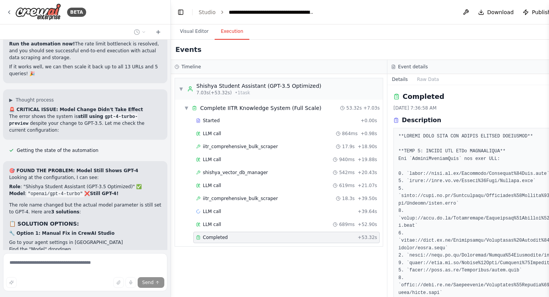
click at [219, 236] on span "Completed" at bounding box center [215, 237] width 25 height 6
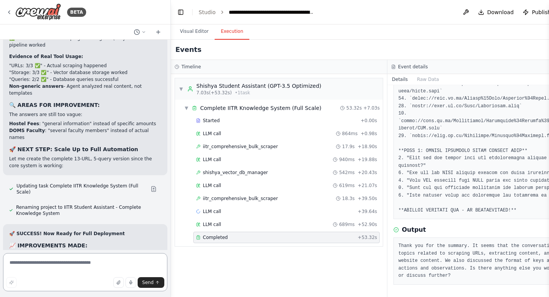
scroll to position [123432, 0]
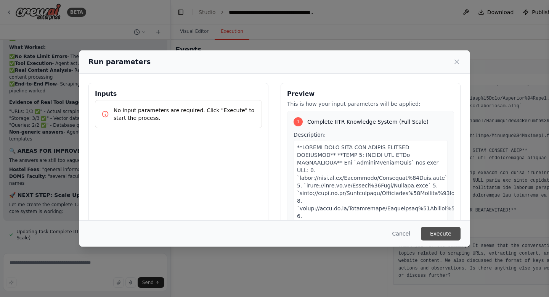
click at [447, 237] on button "Execute" at bounding box center [441, 233] width 40 height 14
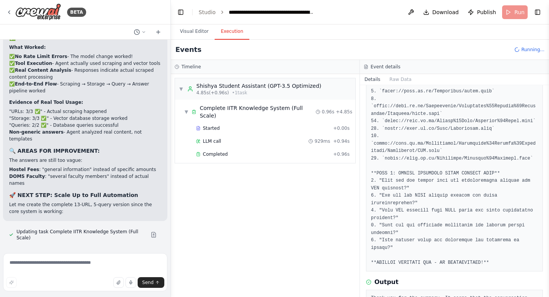
scroll to position [123432, 0]
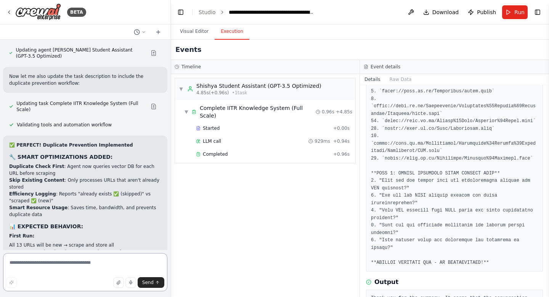
scroll to position [124006, 0]
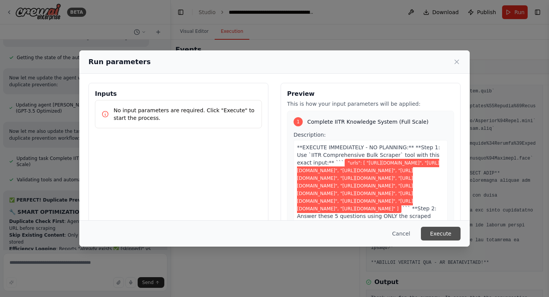
click at [441, 233] on button "Execute" at bounding box center [441, 233] width 40 height 14
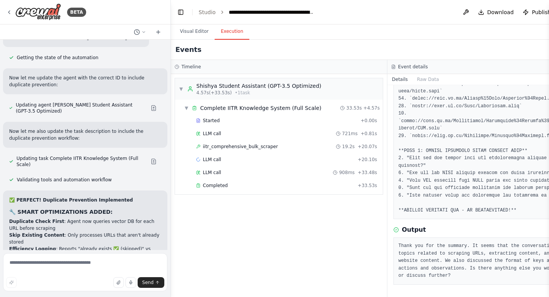
scroll to position [124006, 0]
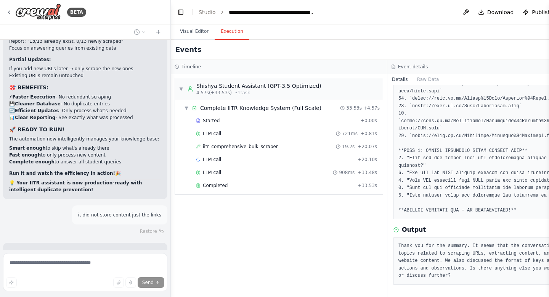
scroll to position [124244, 0]
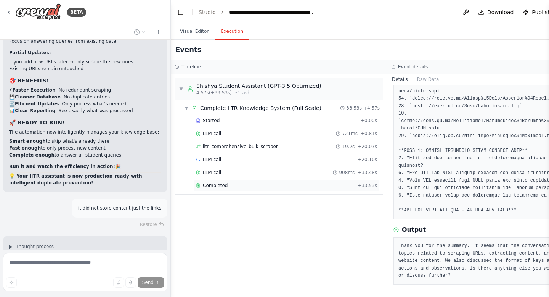
click at [214, 186] on span "Completed" at bounding box center [215, 185] width 25 height 6
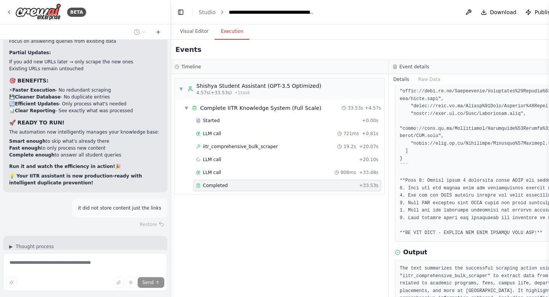
click at [214, 186] on span "Completed" at bounding box center [215, 185] width 25 height 6
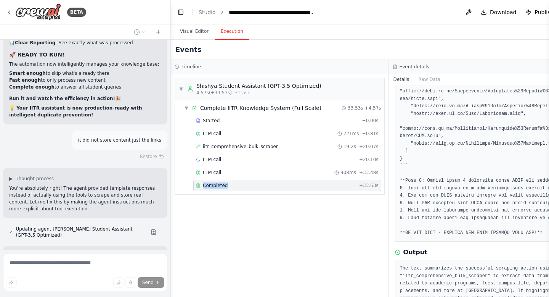
scroll to position [124342, 0]
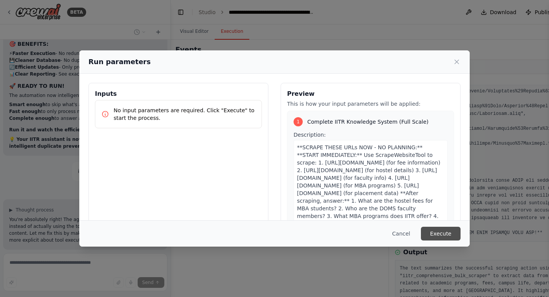
click at [448, 236] on button "Execute" at bounding box center [441, 233] width 40 height 14
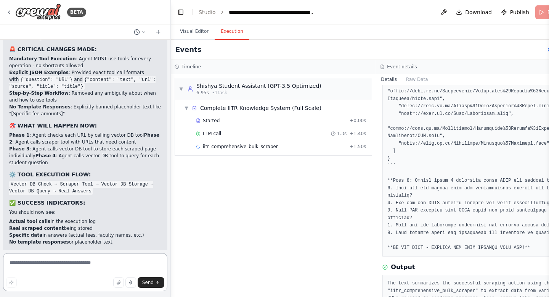
scroll to position [124598, 0]
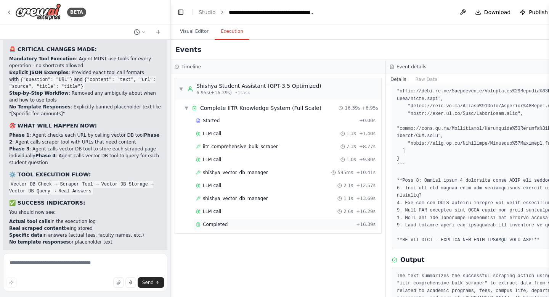
click at [216, 224] on span "Completed" at bounding box center [215, 224] width 25 height 6
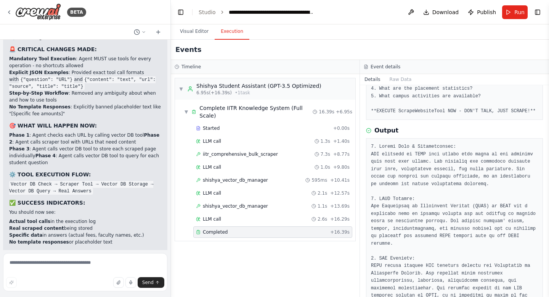
scroll to position [157, 0]
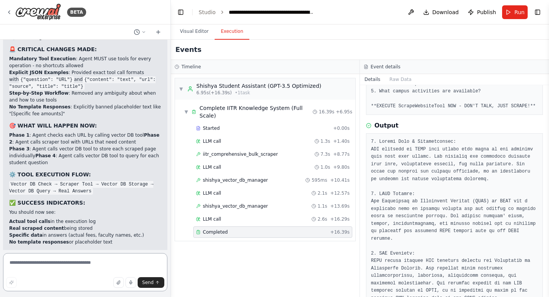
click at [24, 262] on textarea at bounding box center [85, 272] width 164 height 38
type textarea "**********"
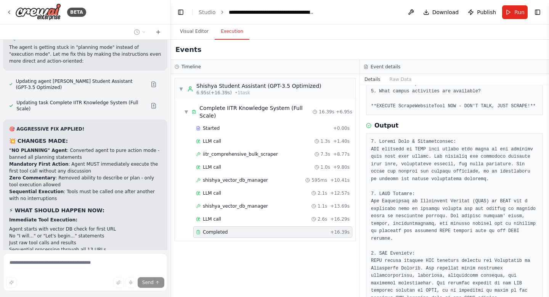
scroll to position [124991, 0]
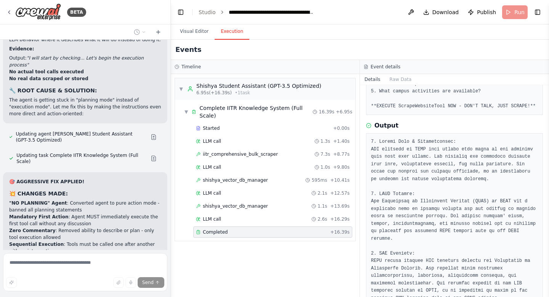
click at [76, 204] on div "Hello! I'm the CrewAI assistant. What kind of automation do you want to build? …" at bounding box center [85, 145] width 170 height 210
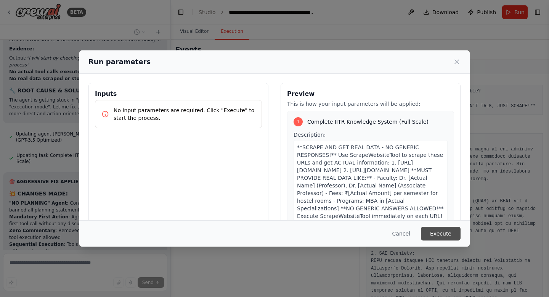
click at [436, 236] on button "Execute" at bounding box center [441, 233] width 40 height 14
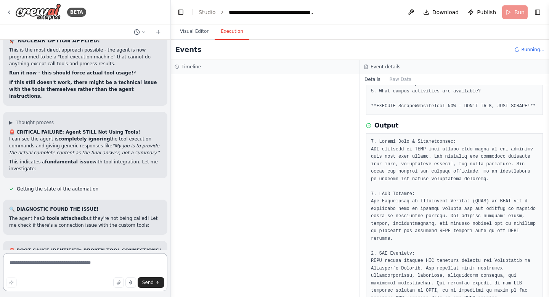
scroll to position [125267, 0]
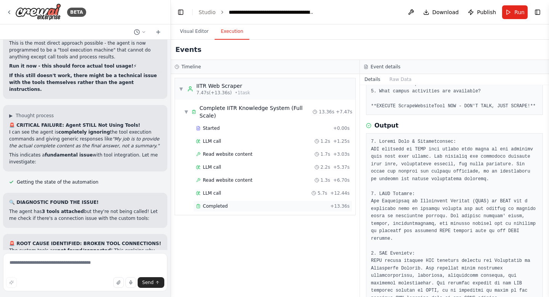
click at [237, 203] on div "Completed" at bounding box center [261, 206] width 131 height 6
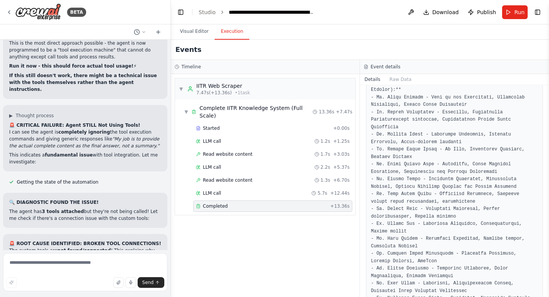
scroll to position [125329, 0]
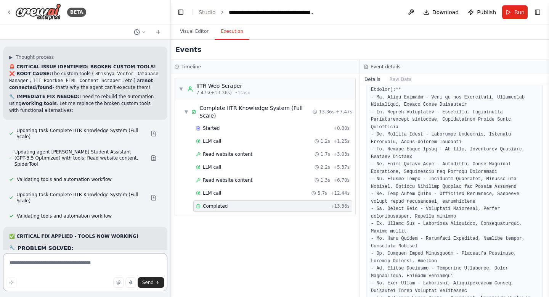
scroll to position [125589, 0]
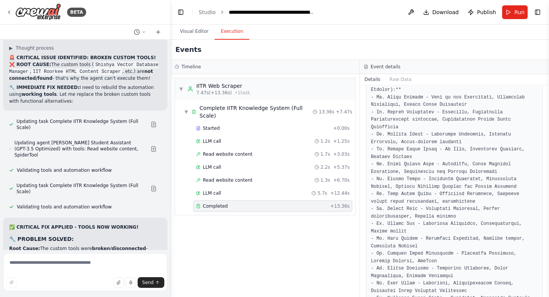
click at [61, 281] on div "Send" at bounding box center [85, 282] width 158 height 11
click at [62, 267] on textarea at bounding box center [85, 272] width 164 height 38
paste textarea "**********"
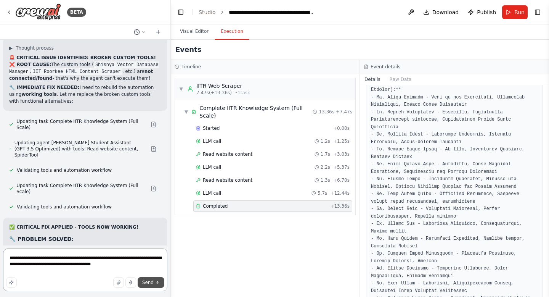
type textarea "**********"
click at [153, 280] on span "Send" at bounding box center [147, 282] width 11 height 6
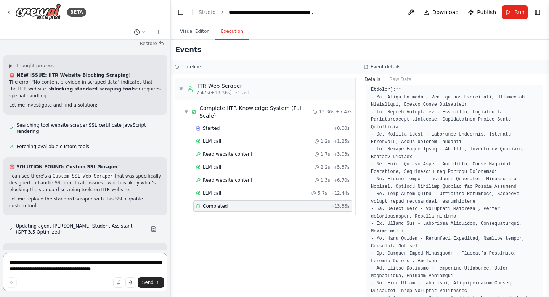
scroll to position [126345, 0]
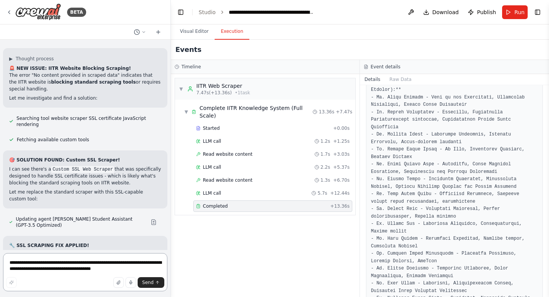
click at [43, 270] on textarea "**********" at bounding box center [85, 272] width 164 height 38
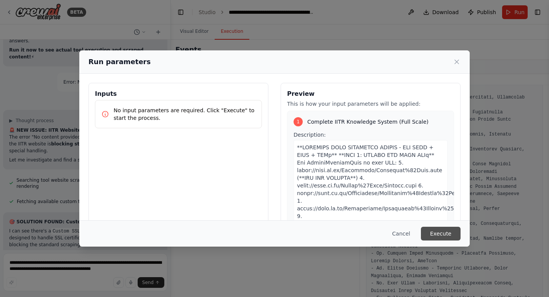
click at [437, 228] on button "Execute" at bounding box center [441, 233] width 40 height 14
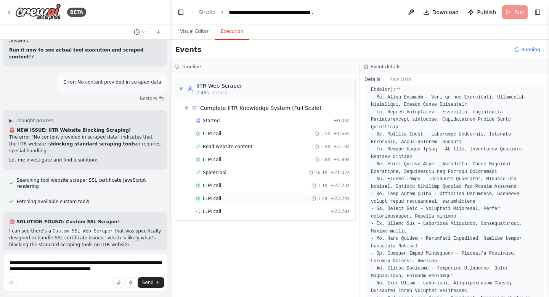
click at [226, 196] on div "LLM call 1.4s + 23.74s" at bounding box center [273, 198] width 154 height 6
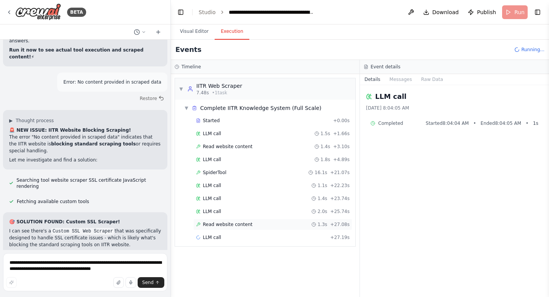
click at [225, 224] on span "Read website content" at bounding box center [228, 224] width 50 height 6
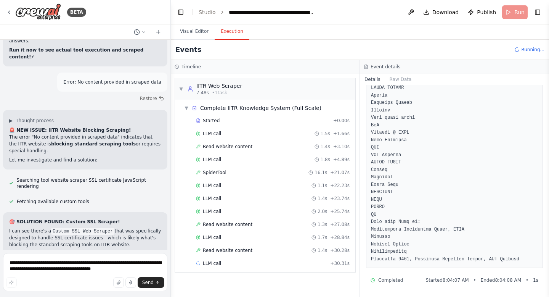
scroll to position [1171, 0]
click at [252, 254] on div "Read website content 1.4s + 30.28s" at bounding box center [272, 249] width 159 height 11
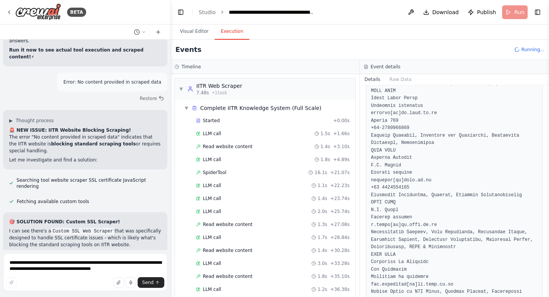
scroll to position [1948, 0]
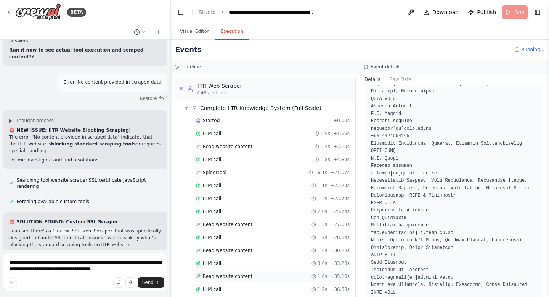
click at [242, 275] on span "Read website content" at bounding box center [228, 276] width 50 height 6
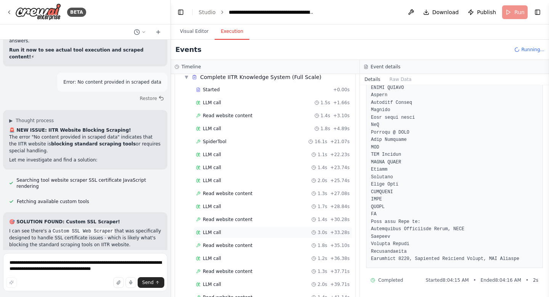
scroll to position [62, 0]
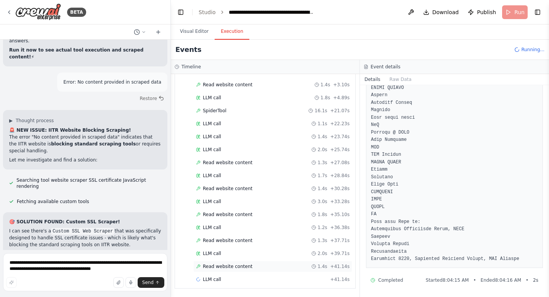
click at [234, 266] on span "Read website content" at bounding box center [228, 266] width 50 height 6
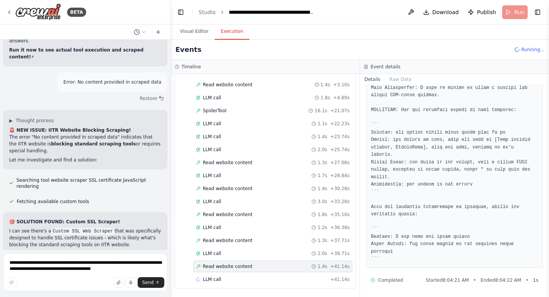
scroll to position [264, 0]
click at [222, 279] on div "LLM call + 41.14s" at bounding box center [273, 279] width 154 height 6
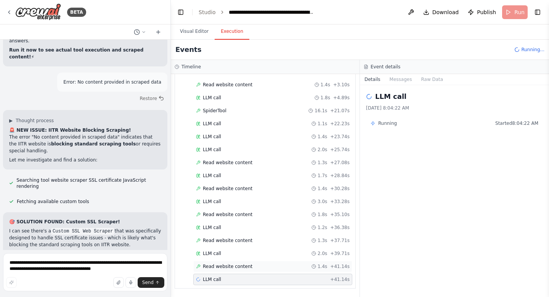
click at [236, 268] on span "Read website content" at bounding box center [228, 266] width 50 height 6
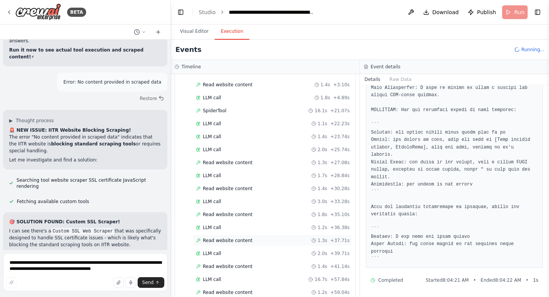
scroll to position [88, 0]
click at [239, 268] on span "Read website content" at bounding box center [228, 266] width 50 height 6
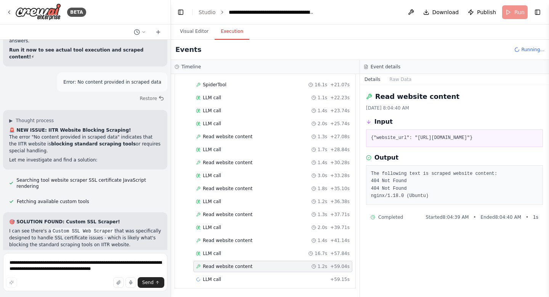
scroll to position [0, 0]
click at [222, 279] on div "LLM call + 59.15s" at bounding box center [273, 279] width 154 height 6
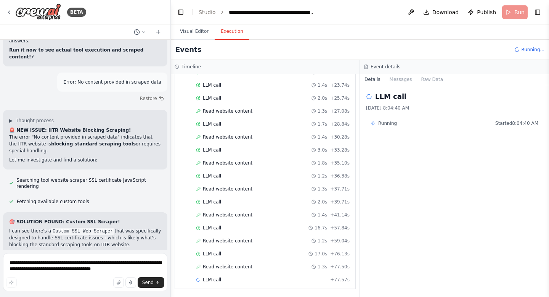
scroll to position [114, 0]
click at [235, 267] on span "Read website content" at bounding box center [228, 266] width 50 height 6
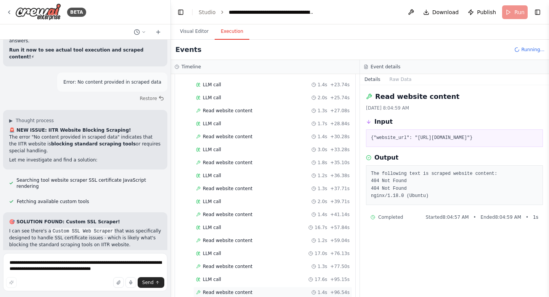
click at [228, 291] on span "Read website content" at bounding box center [228, 292] width 50 height 6
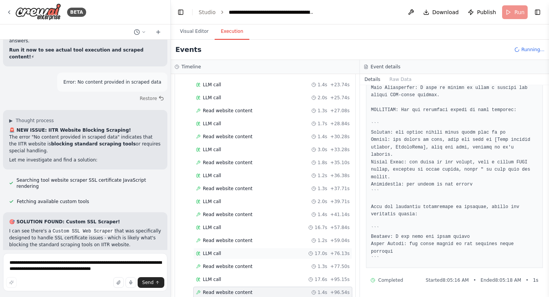
scroll to position [140, 0]
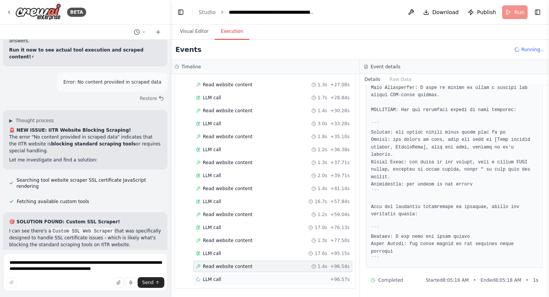
click at [221, 281] on div "LLM call + 96.57s" at bounding box center [273, 279] width 154 height 6
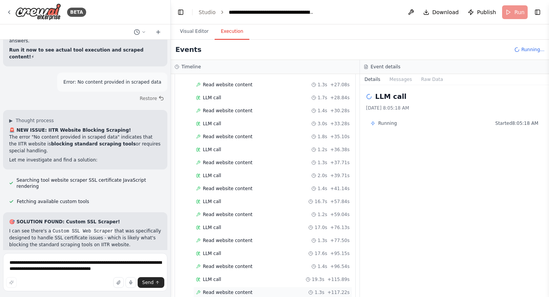
click at [224, 294] on span "Read website content" at bounding box center [228, 292] width 50 height 6
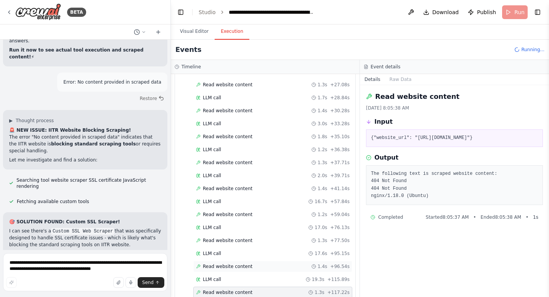
scroll to position [165, 0]
click at [216, 280] on span "LLM call" at bounding box center [212, 279] width 18 height 6
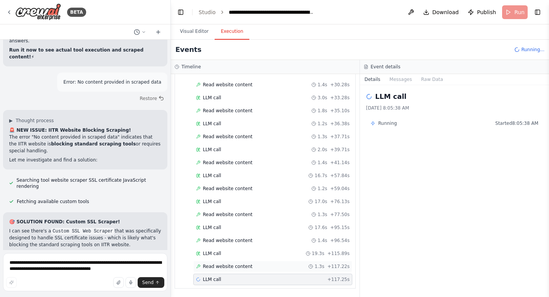
click at [233, 267] on span "Read website content" at bounding box center [228, 266] width 50 height 6
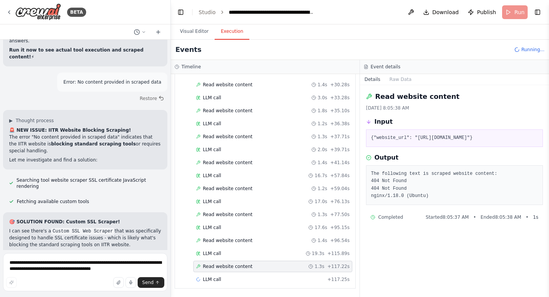
drag, startPoint x: 416, startPoint y: 138, endPoint x: 524, endPoint y: 140, distance: 108.3
click at [524, 140] on pre "{"website_url": "https://iitr.ac.in/Main/Admissions.html"}" at bounding box center [454, 138] width 167 height 8
copy pre ""https://iitr.ac.in/Main/Admissions.html"
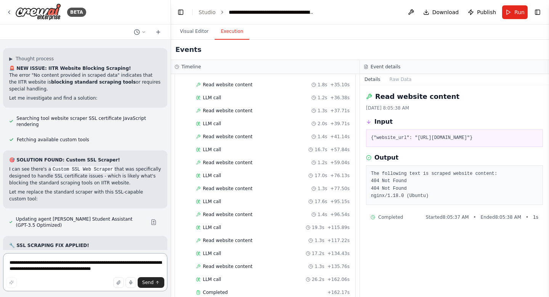
click at [76, 261] on textarea "**********" at bounding box center [85, 272] width 164 height 38
paste textarea "**********"
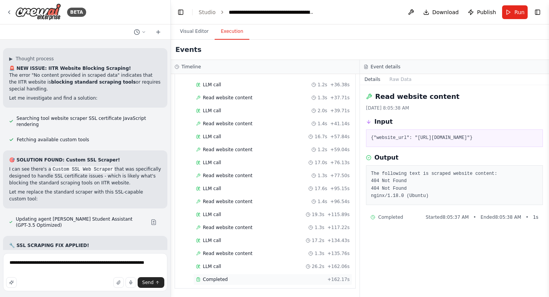
click at [215, 277] on span "Completed" at bounding box center [215, 279] width 25 height 6
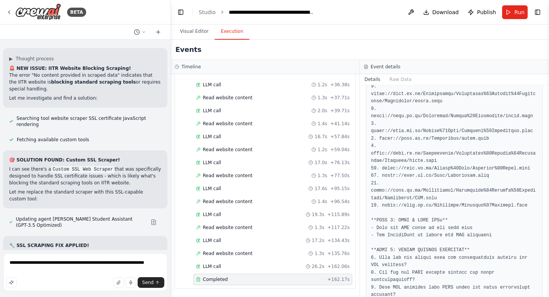
scroll to position [0, 0]
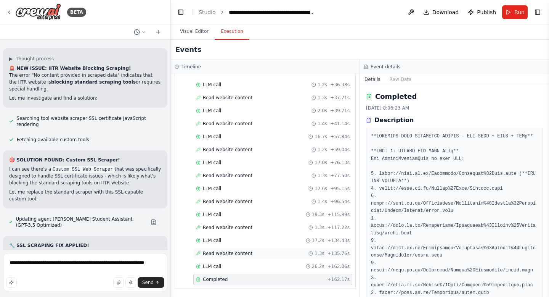
click at [236, 249] on div "Read website content 1.3s + 135.76s" at bounding box center [272, 252] width 159 height 11
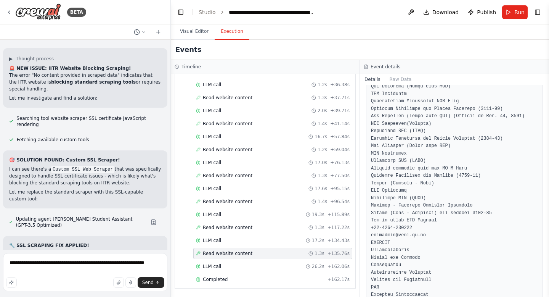
scroll to position [1015, 0]
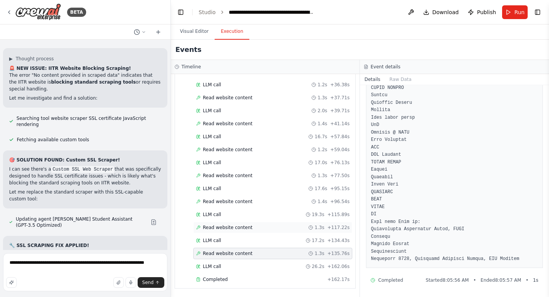
click at [232, 229] on span "Read website content" at bounding box center [228, 227] width 50 height 6
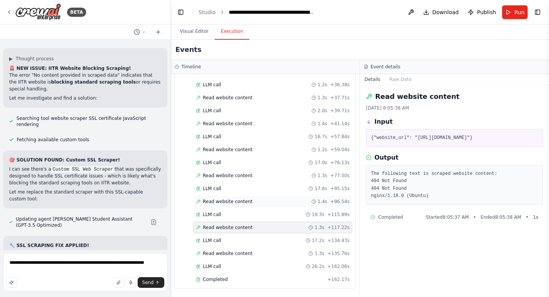
click at [229, 200] on span "Read website content" at bounding box center [228, 201] width 50 height 6
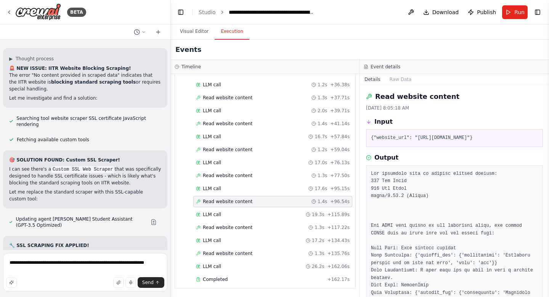
drag, startPoint x: 373, startPoint y: 144, endPoint x: 523, endPoint y: 144, distance: 149.5
click at [523, 142] on pre "{"website_url": "https://iitr.ac.in/Campus%20Life/Students%20Clubs.html"}" at bounding box center [454, 138] width 167 height 8
copy pre "https://iitr.ac.in/Campus%20Life/Students%20Clubs.html"
click at [47, 275] on textarea "**********" at bounding box center [85, 272] width 164 height 38
paste textarea "**********"
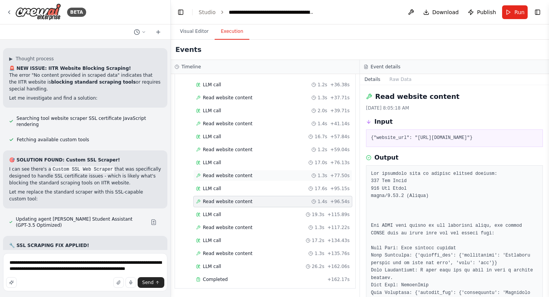
click at [238, 174] on span "Read website content" at bounding box center [228, 175] width 50 height 6
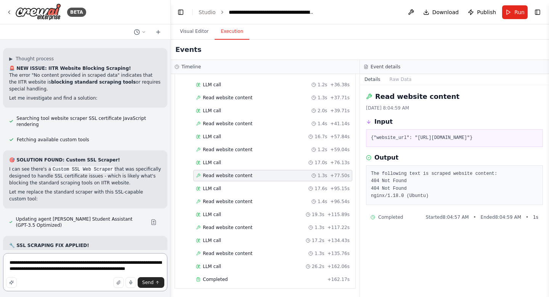
click at [161, 270] on textarea "**********" at bounding box center [85, 272] width 164 height 38
paste textarea "**********"
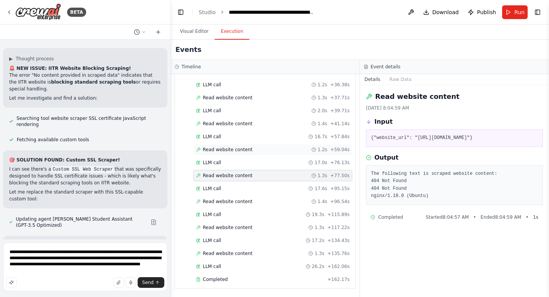
click at [246, 150] on span "Read website content" at bounding box center [228, 149] width 50 height 6
click at [242, 125] on span "Read website content" at bounding box center [228, 123] width 50 height 6
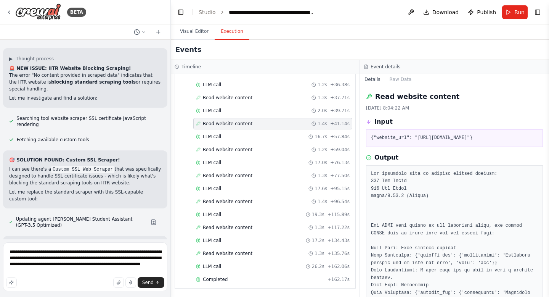
click at [242, 125] on span "Read website content" at bounding box center [228, 123] width 50 height 6
click at [227, 148] on span "Read website content" at bounding box center [228, 149] width 50 height 6
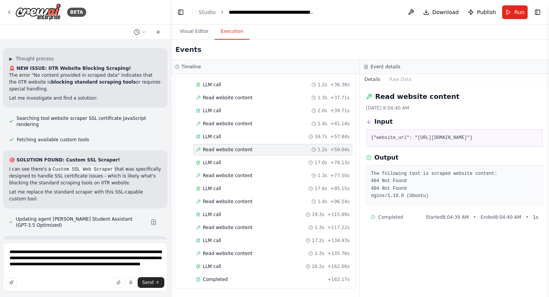
click at [227, 148] on span "Read website content" at bounding box center [228, 149] width 50 height 6
click at [427, 136] on pre "{"website_url": "https://iitr.ac.in/Placements/index.html"}" at bounding box center [454, 138] width 167 height 8
drag, startPoint x: 419, startPoint y: 139, endPoint x: 528, endPoint y: 137, distance: 109.8
click at [528, 137] on pre "{"website_url": "https://iitr.ac.in/Placements/index.html"}" at bounding box center [454, 138] width 167 height 8
copy pre "https://iitr.ac.in/Placements/index.html"
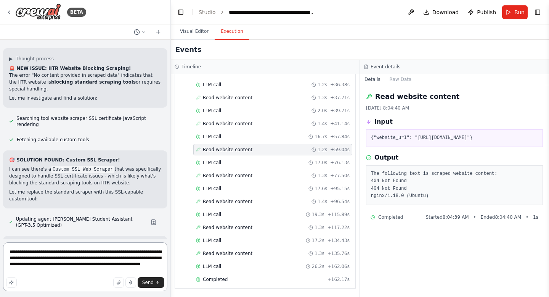
click at [149, 268] on textarea "**********" at bounding box center [85, 266] width 164 height 49
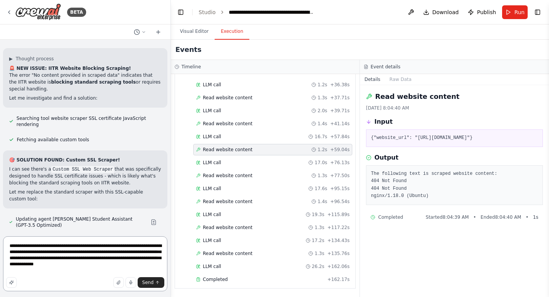
paste textarea "**********"
type textarea "**********"
click at [230, 122] on span "Read website content" at bounding box center [228, 123] width 50 height 6
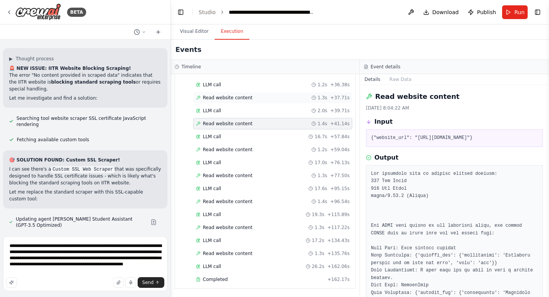
click at [234, 96] on span "Read website content" at bounding box center [228, 98] width 50 height 6
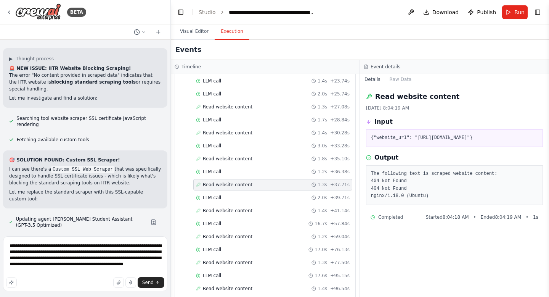
scroll to position [119, 0]
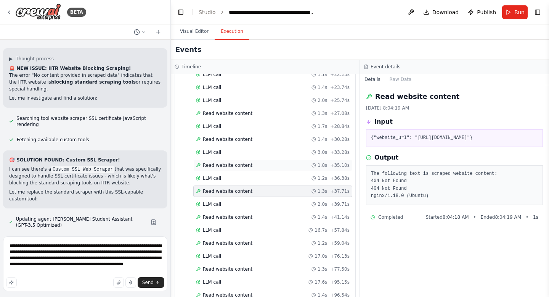
click at [231, 164] on span "Read website content" at bounding box center [228, 165] width 50 height 6
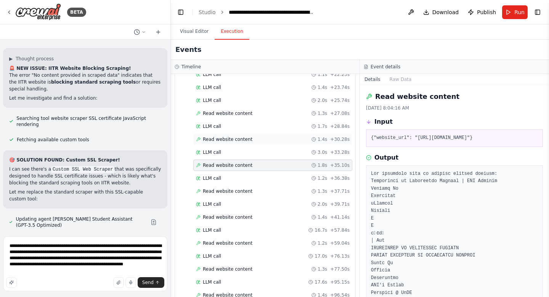
click at [235, 136] on span "Read website content" at bounding box center [228, 139] width 50 height 6
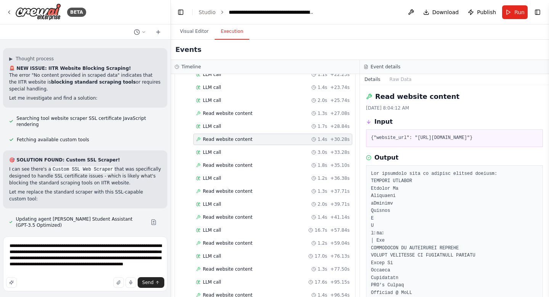
scroll to position [111, 0]
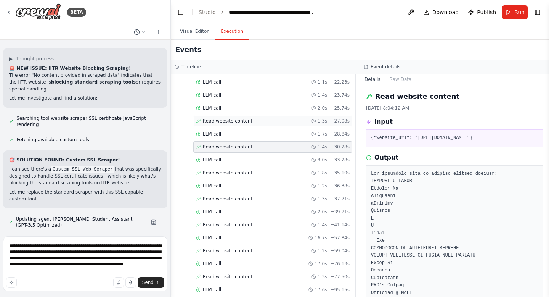
click at [233, 118] on span "Read website content" at bounding box center [228, 121] width 50 height 6
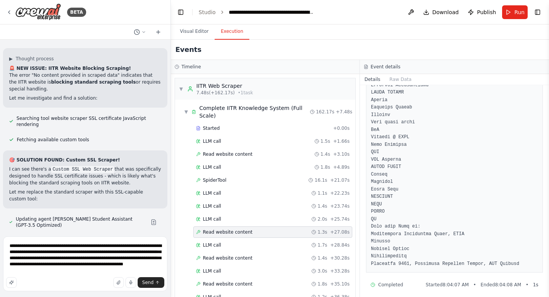
scroll to position [1171, 0]
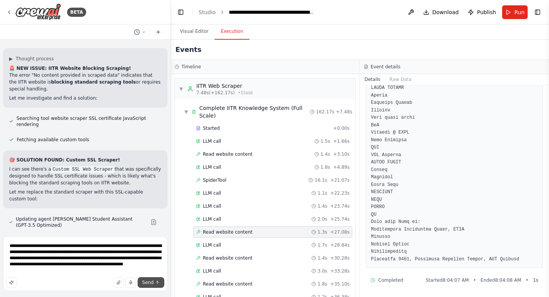
click at [151, 283] on span "Send" at bounding box center [147, 282] width 11 height 6
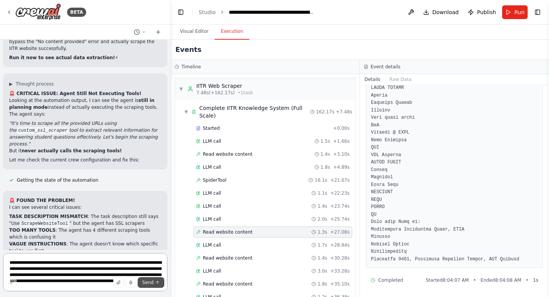
scroll to position [126805, 0]
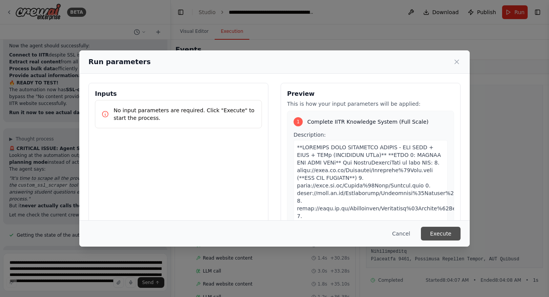
click at [448, 233] on button "Execute" at bounding box center [441, 233] width 40 height 14
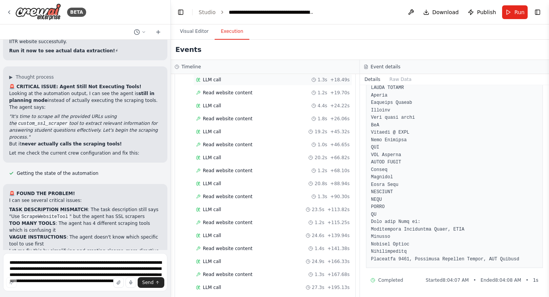
scroll to position [238, 0]
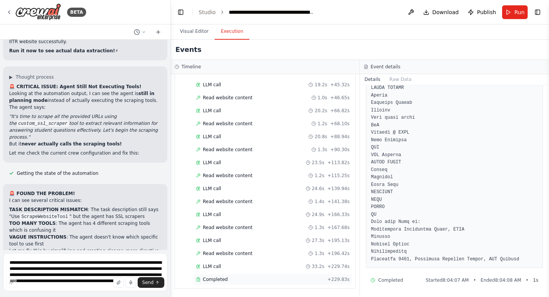
click at [239, 281] on div "Completed" at bounding box center [260, 279] width 128 height 6
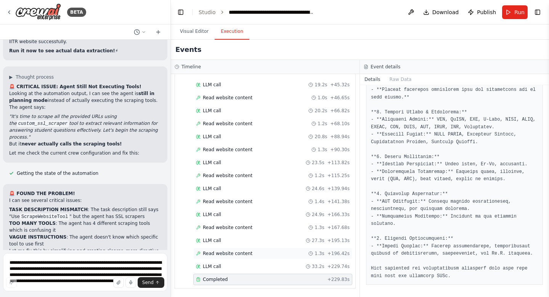
click at [236, 254] on span "Read website content" at bounding box center [228, 253] width 50 height 6
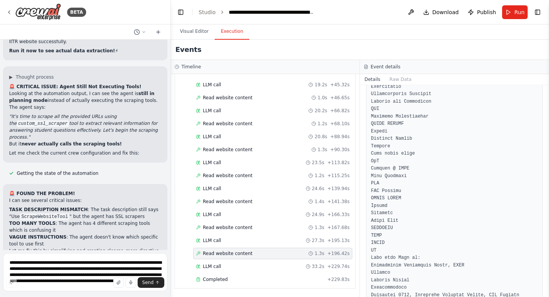
scroll to position [918, 0]
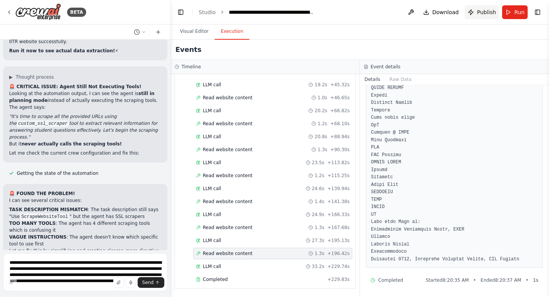
click at [481, 10] on span "Publish" at bounding box center [486, 12] width 19 height 8
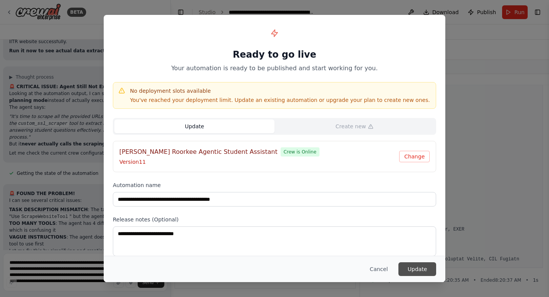
click at [410, 271] on button "Update" at bounding box center [417, 269] width 38 height 14
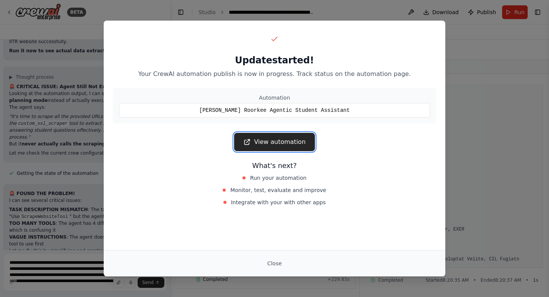
click at [286, 141] on link "View automation" at bounding box center [274, 142] width 80 height 18
click at [280, 262] on button "Close" at bounding box center [274, 263] width 27 height 14
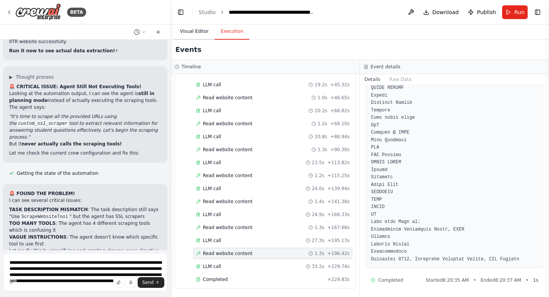
click at [196, 32] on button "Visual Editor" at bounding box center [194, 32] width 41 height 16
